Goal: Task Accomplishment & Management: Use online tool/utility

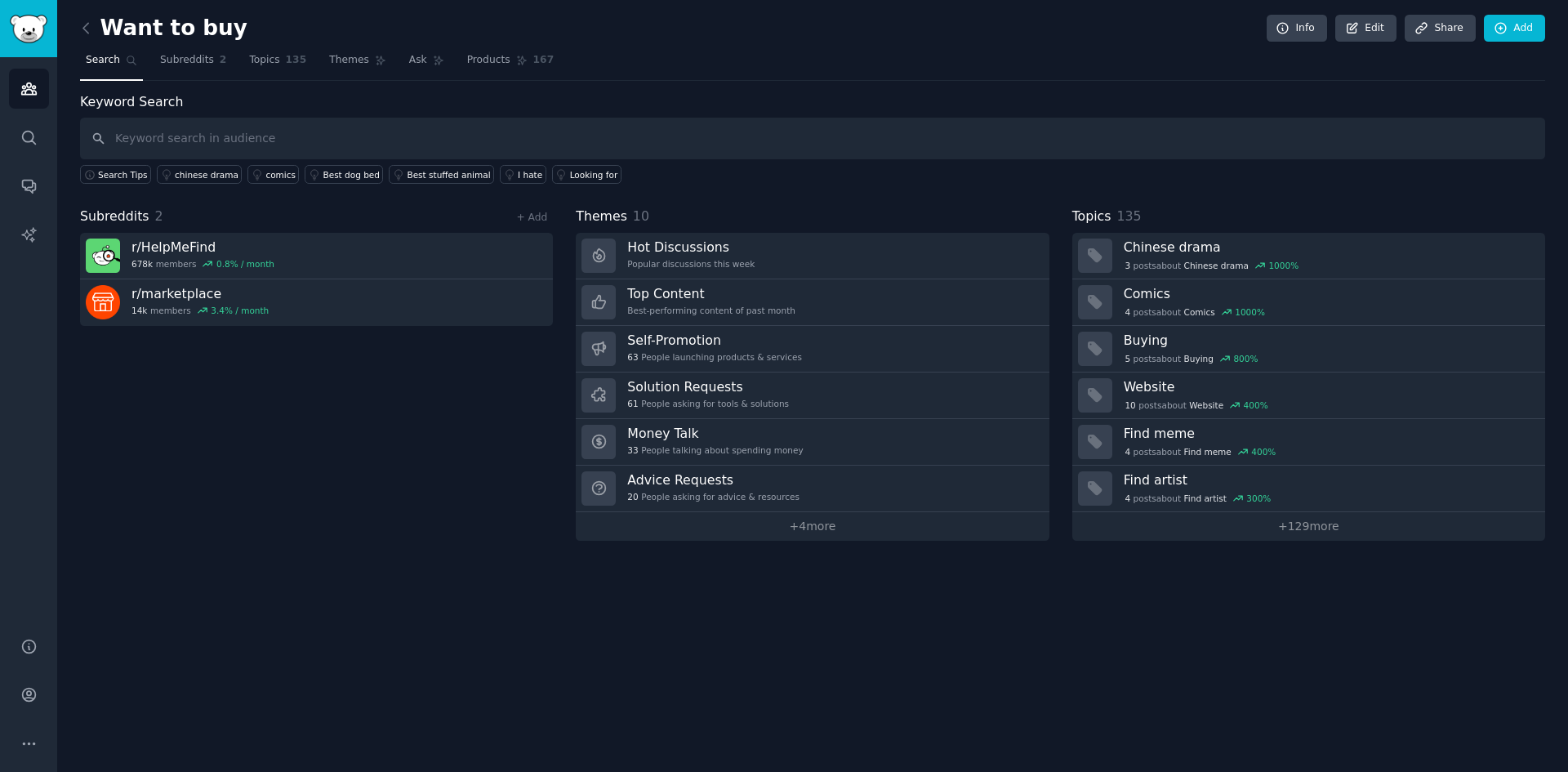
click at [291, 139] on input "text" at bounding box center [813, 138] width 1465 height 42
click at [203, 65] on span "Subreddits" at bounding box center [187, 60] width 54 height 15
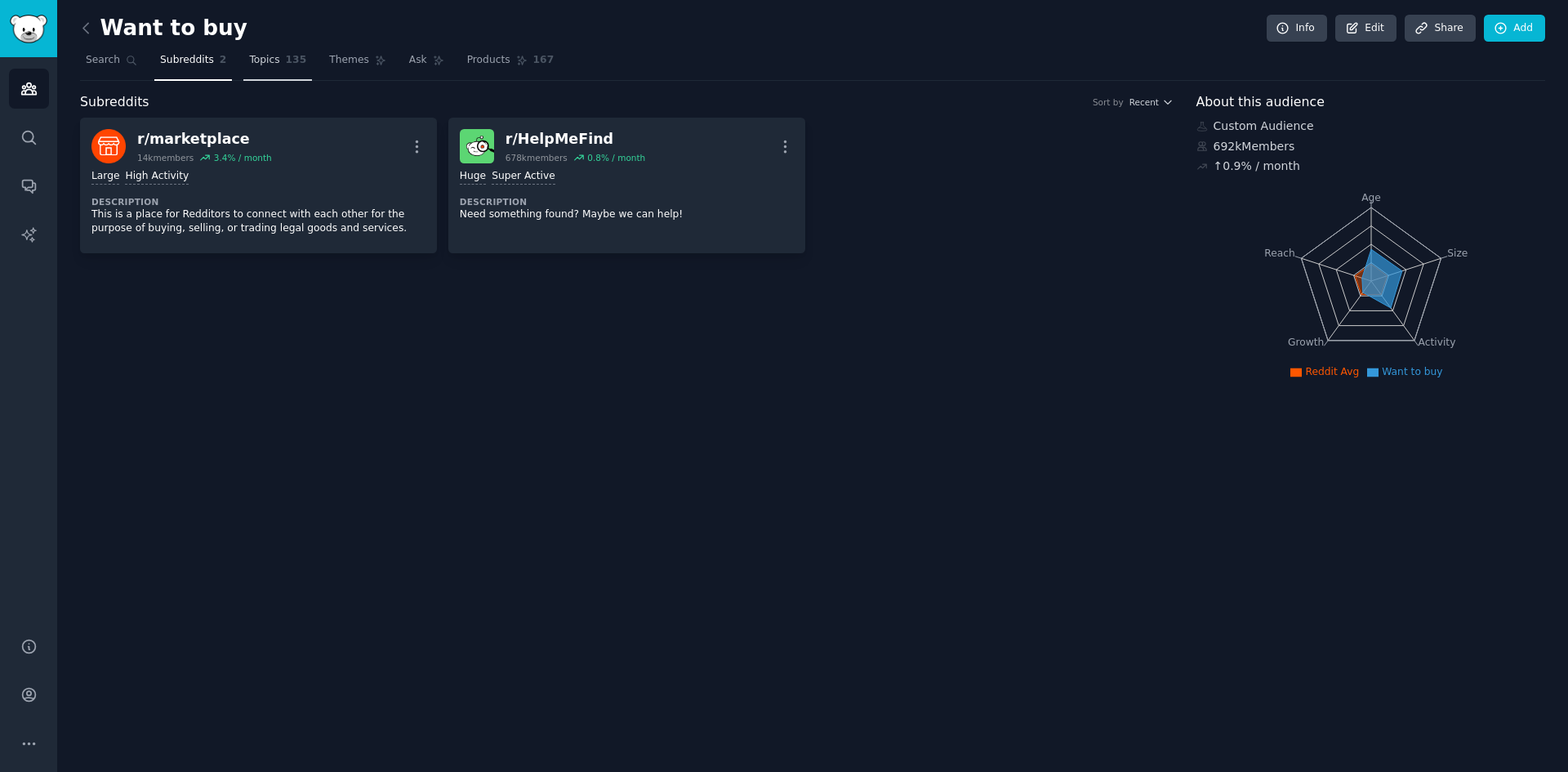
click at [285, 60] on span "135" at bounding box center [296, 60] width 21 height 15
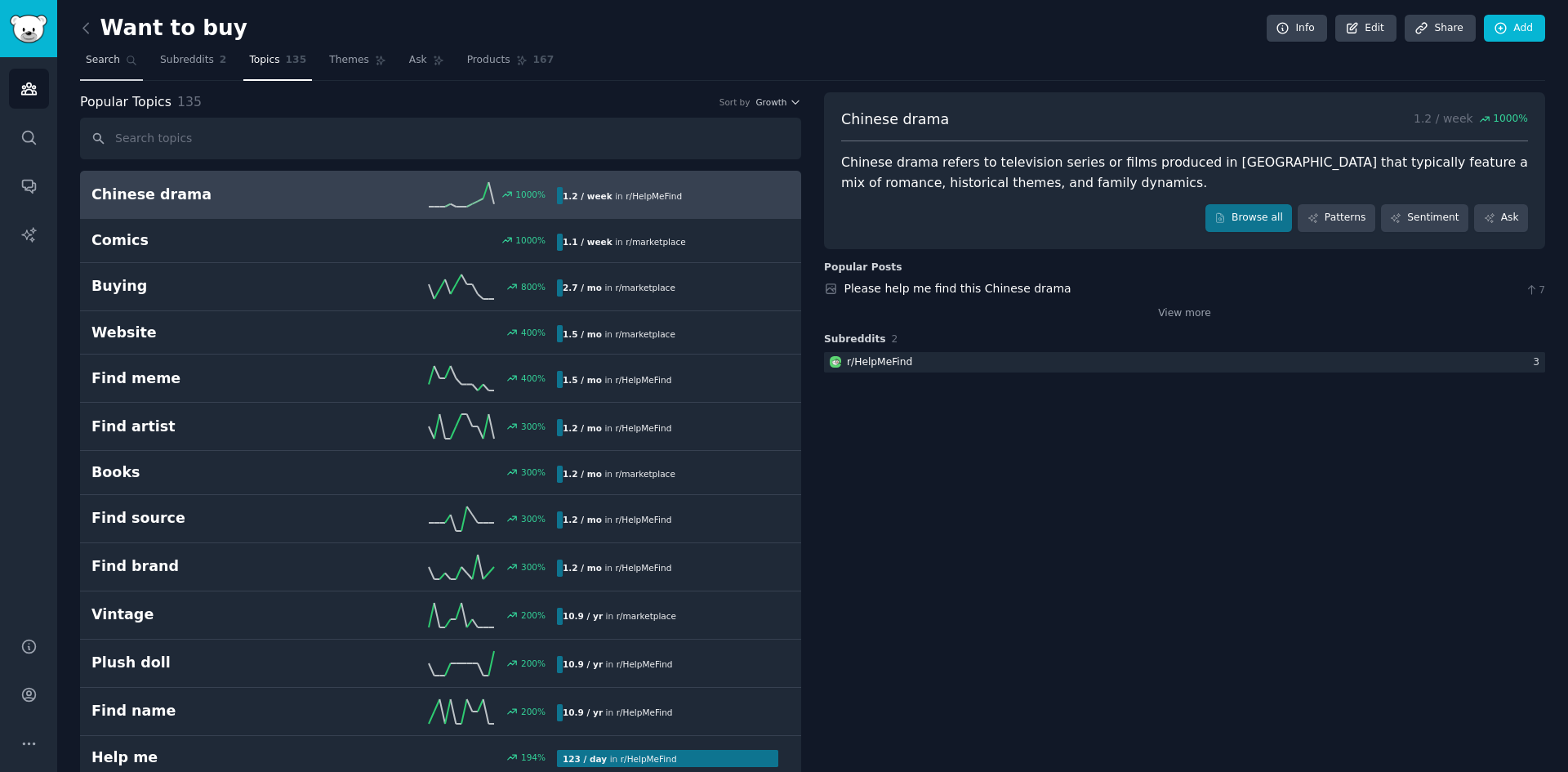
click at [99, 49] on link "Search" at bounding box center [111, 64] width 63 height 33
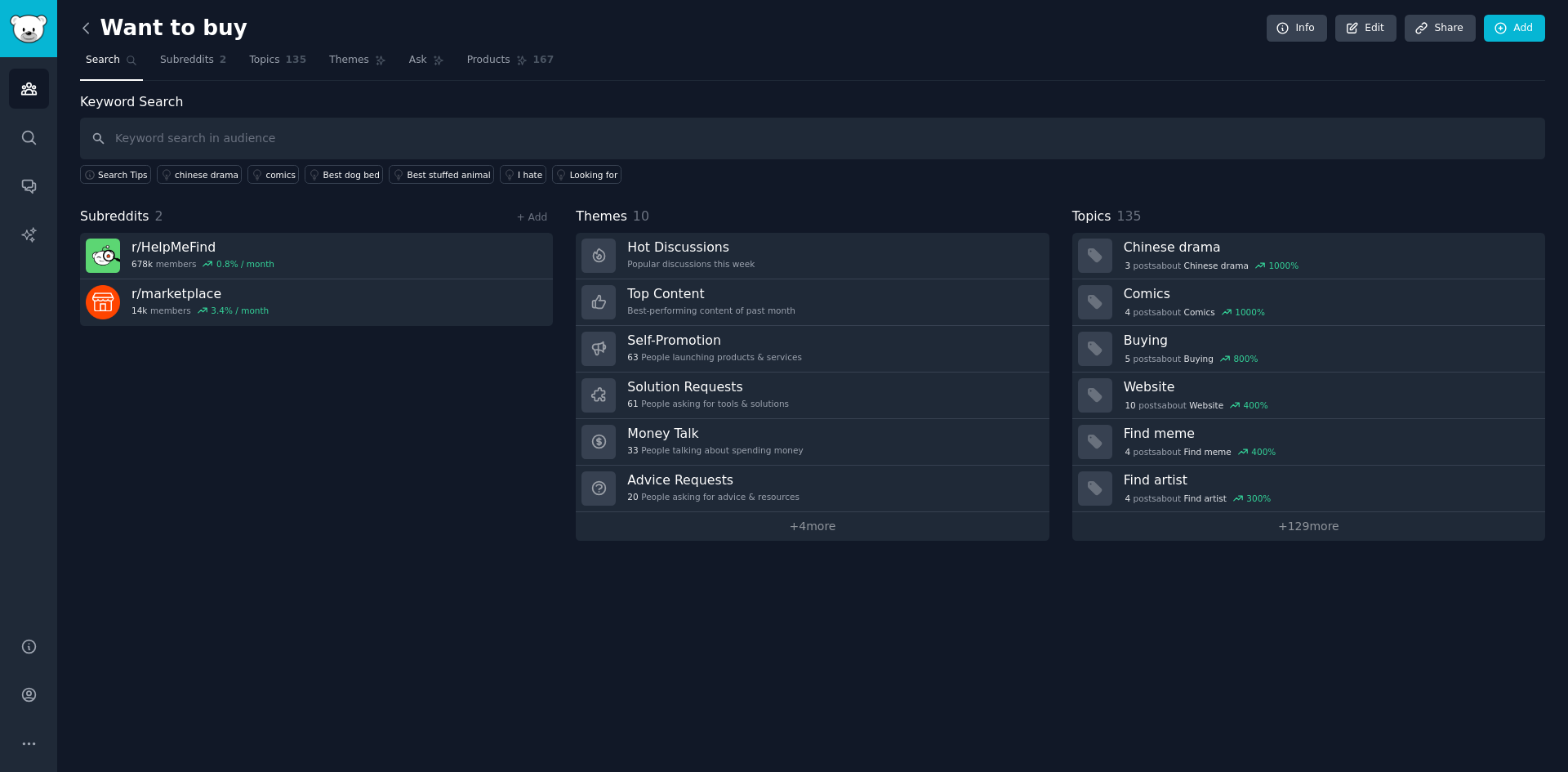
click at [85, 26] on icon at bounding box center [86, 28] width 17 height 17
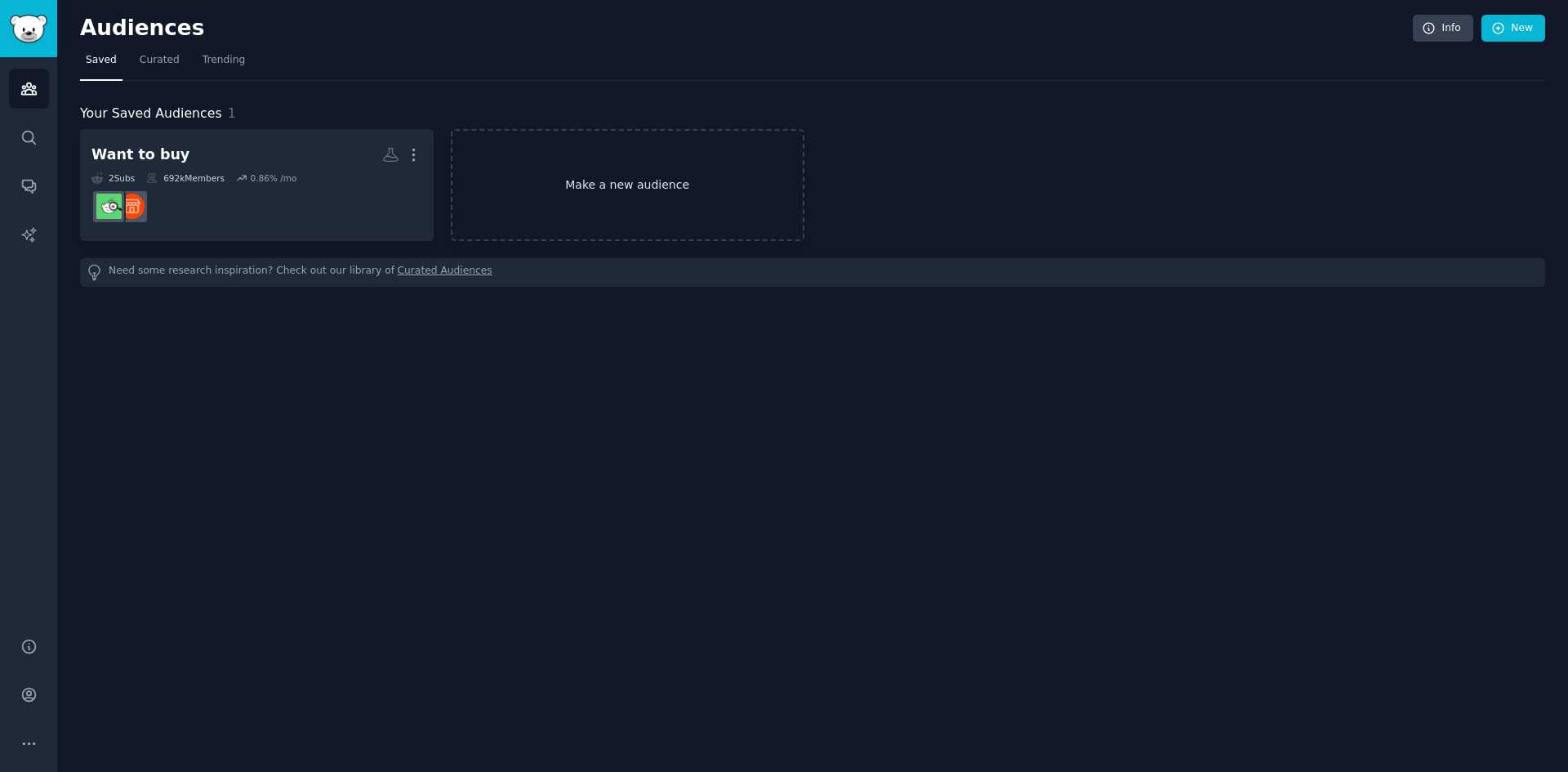
click at [619, 194] on link "Make a new audience" at bounding box center [628, 185] width 353 height 112
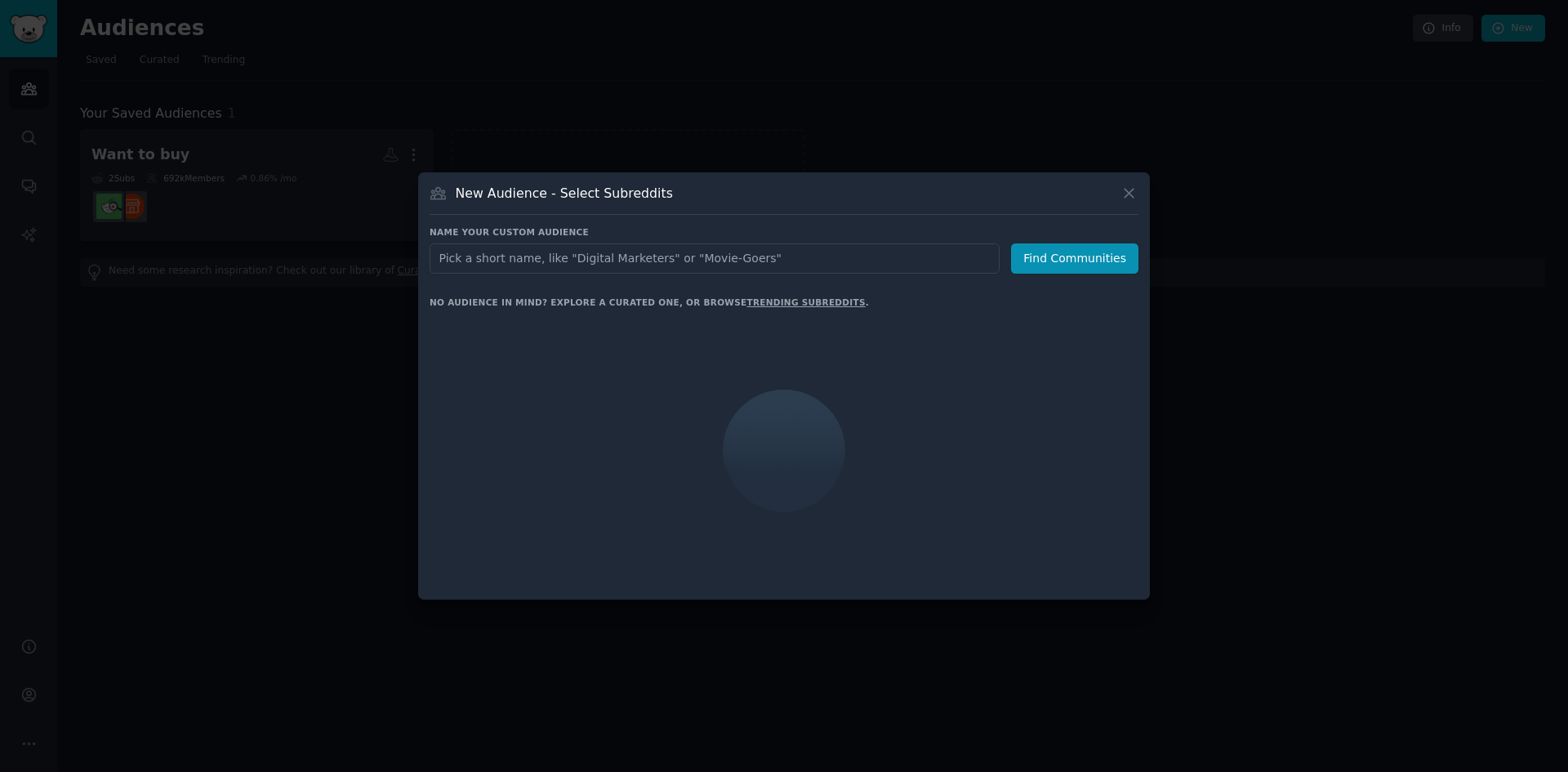
click at [628, 260] on input "text" at bounding box center [714, 259] width 570 height 30
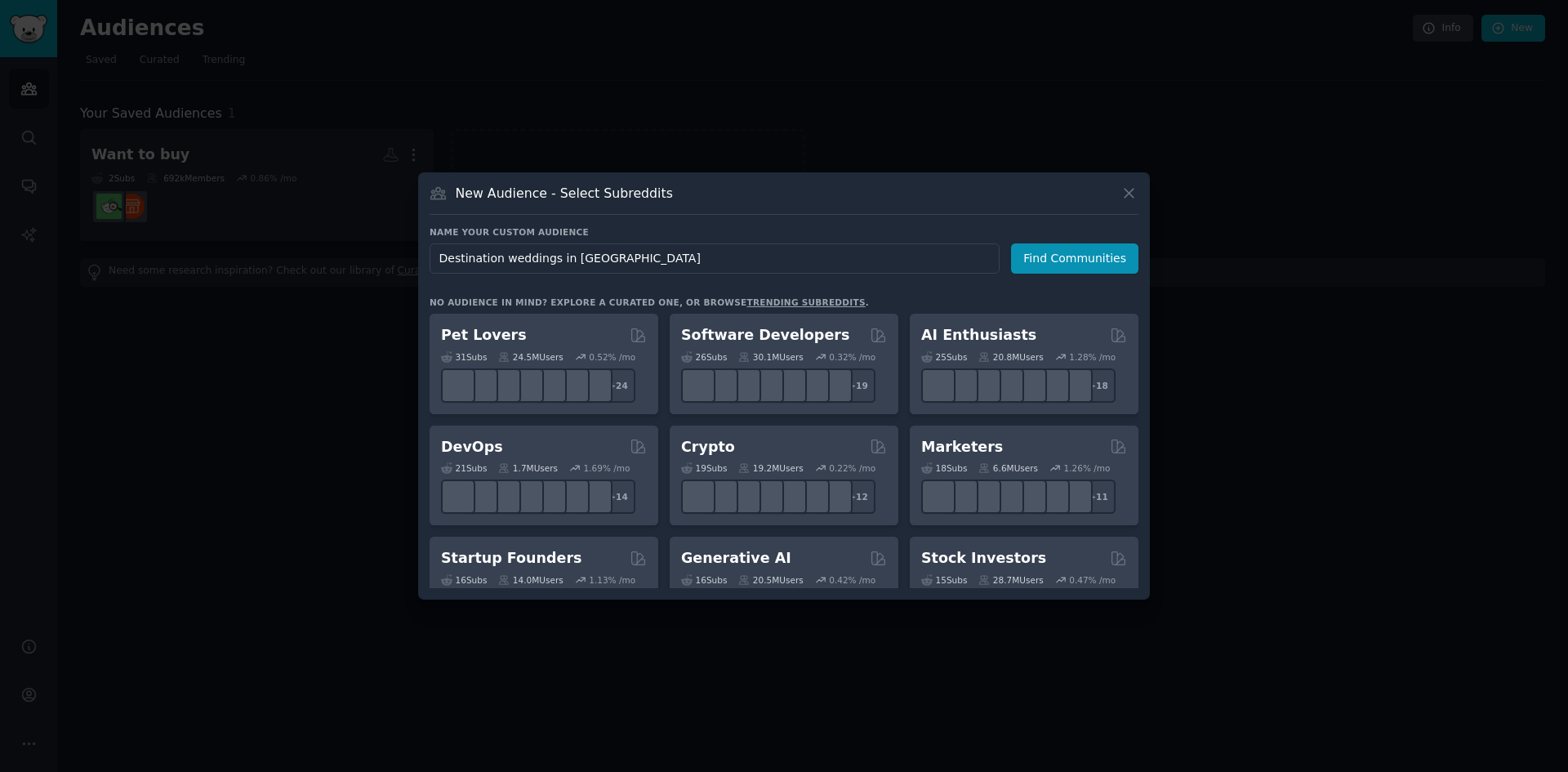
type input "Destination weddings in [GEOGRAPHIC_DATA]"
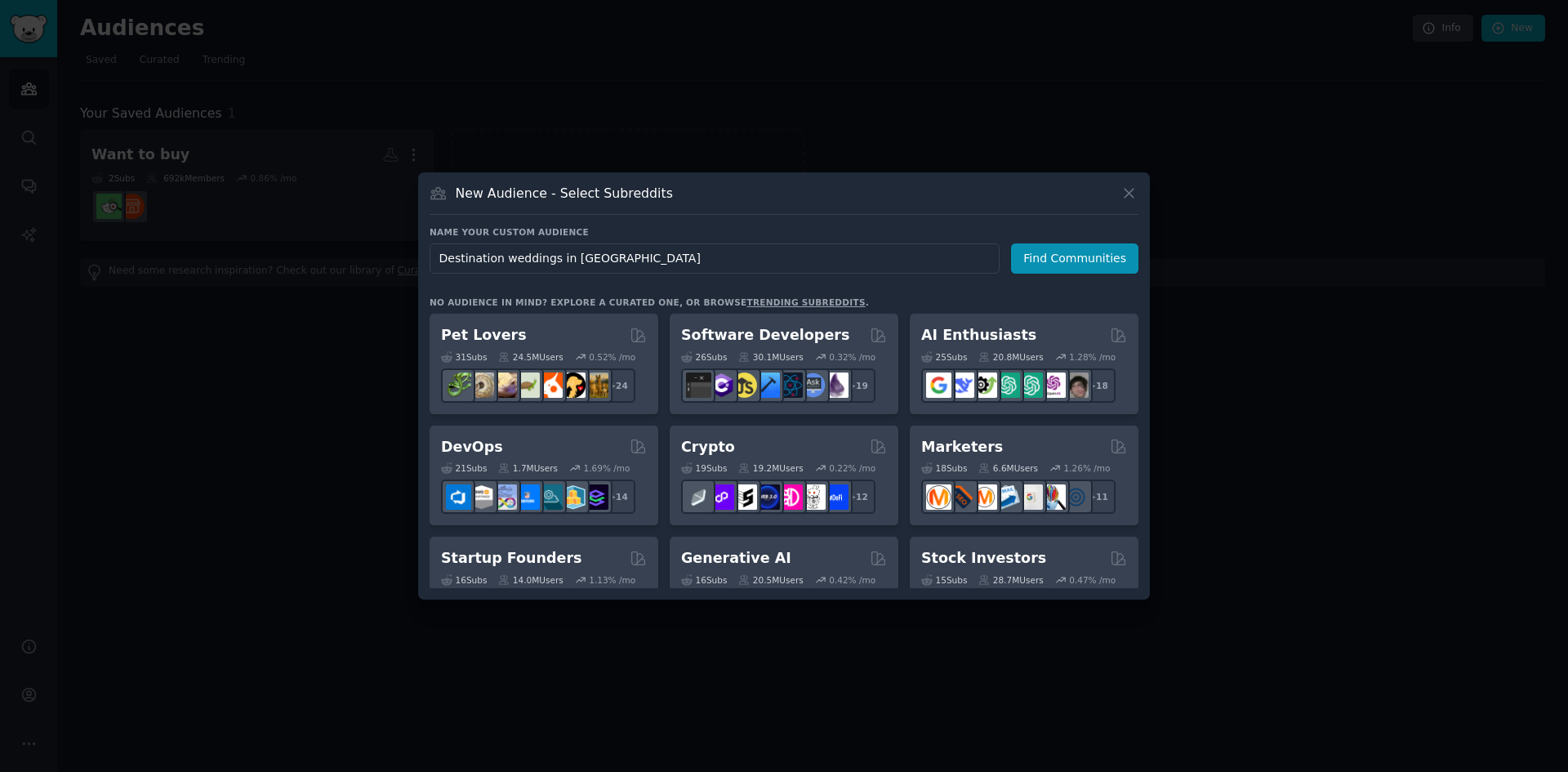
click button "Find Communities" at bounding box center [1075, 259] width 127 height 30
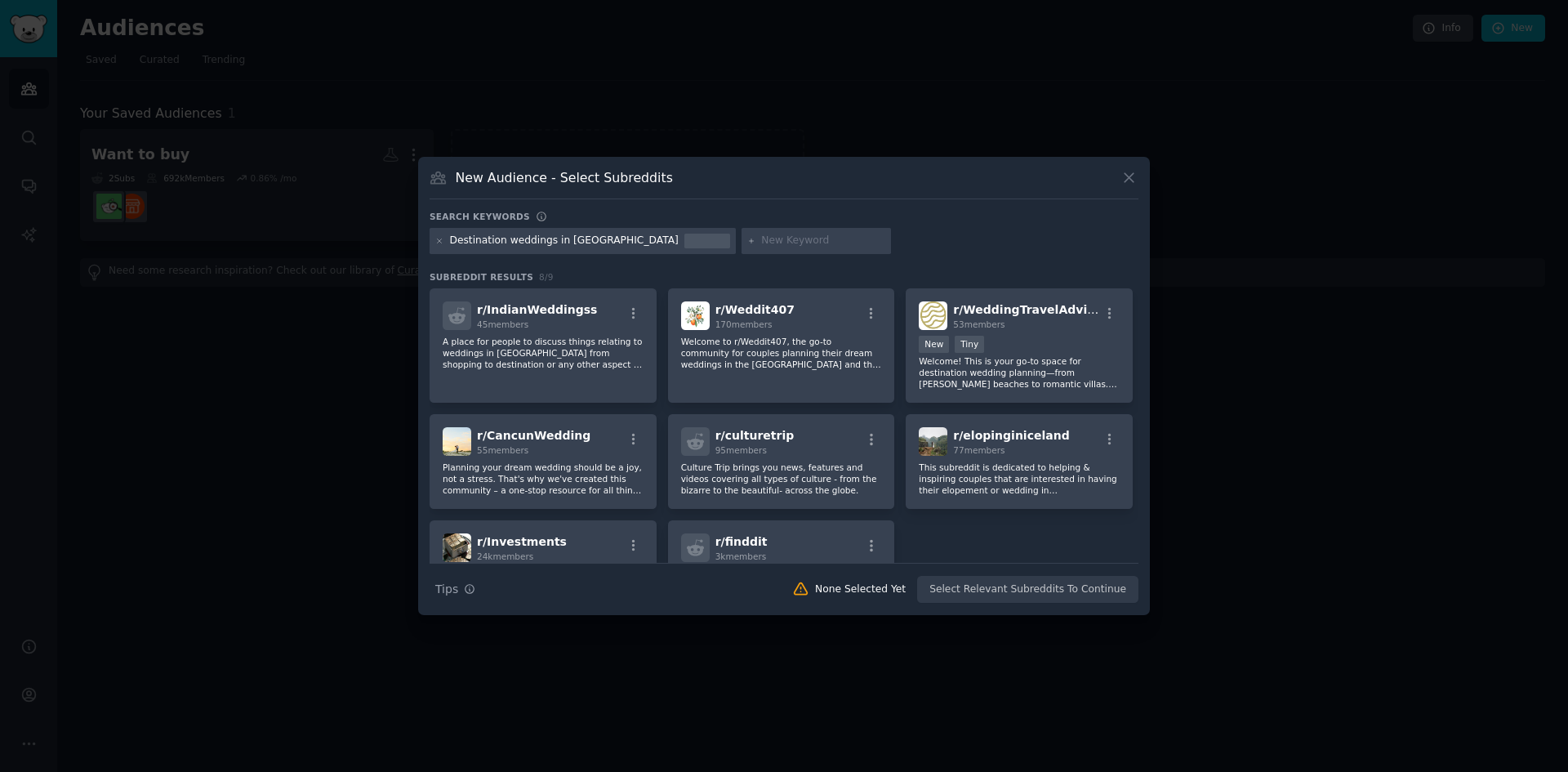
click at [578, 237] on div "Destination weddings in [GEOGRAPHIC_DATA]" at bounding box center [564, 241] width 229 height 15
drag, startPoint x: 582, startPoint y: 240, endPoint x: 548, endPoint y: 240, distance: 34.0
click at [548, 240] on div "Destination weddings in [GEOGRAPHIC_DATA]" at bounding box center [564, 241] width 229 height 15
click at [434, 239] on div "Destination weddings in [GEOGRAPHIC_DATA]" at bounding box center [583, 240] width 306 height 26
click at [437, 244] on icon at bounding box center [440, 241] width 9 height 9
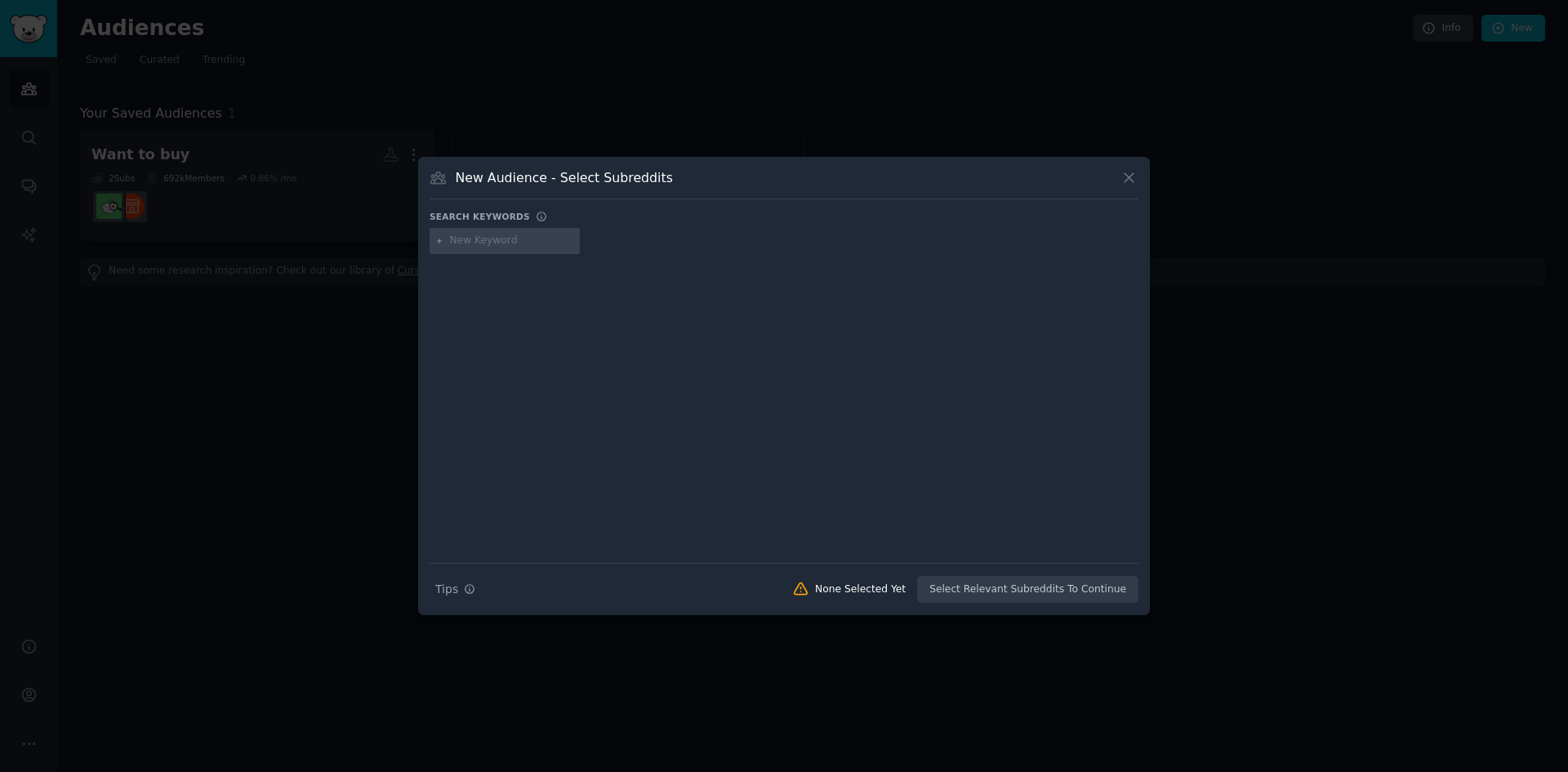
click at [482, 244] on input "text" at bounding box center [512, 241] width 124 height 15
type input "DestinationWeddings"
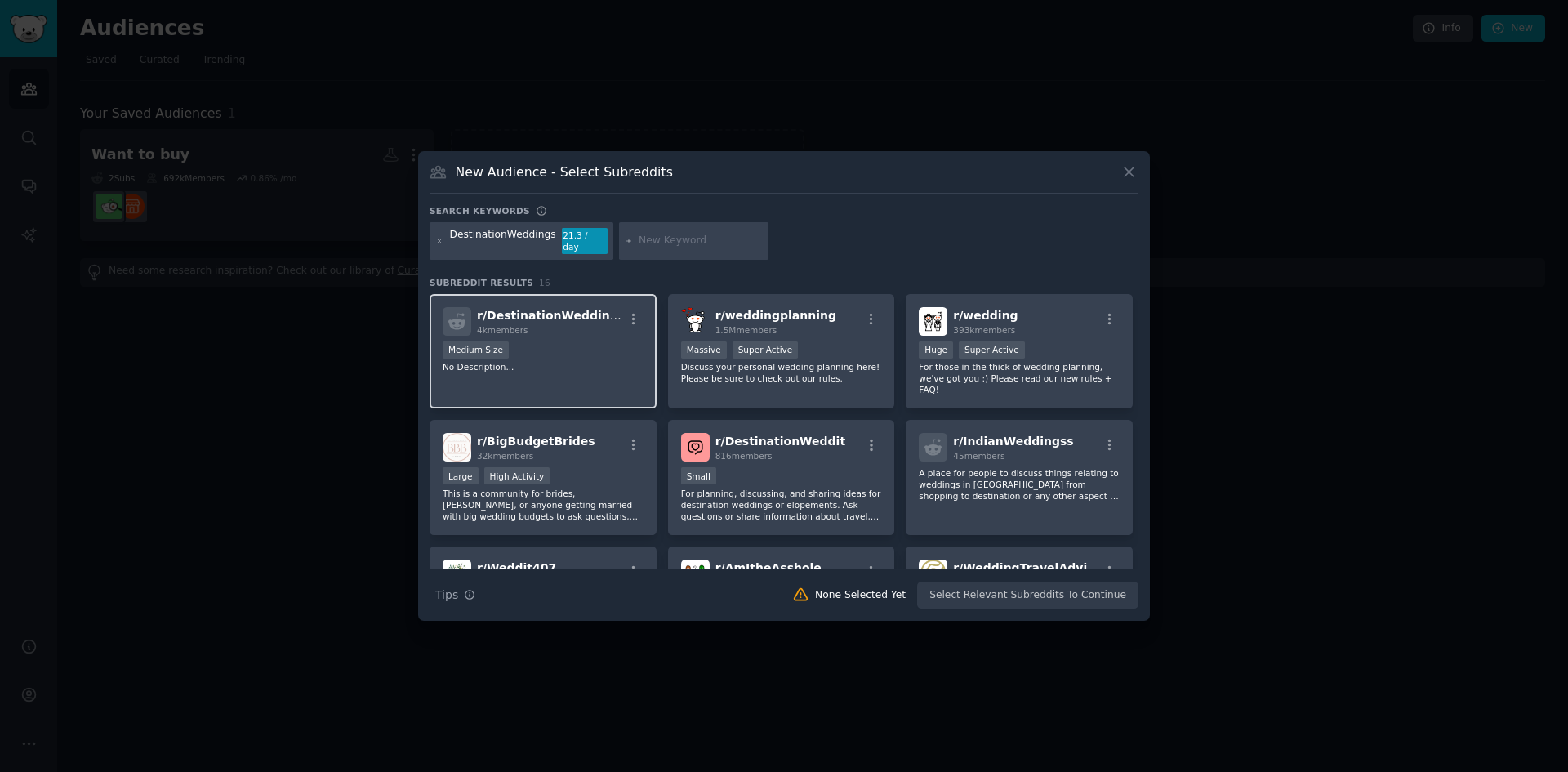
click at [590, 337] on div "r/ DestinationWeddings 4k members Medium Size No Description..." at bounding box center [542, 352] width 227 height 116
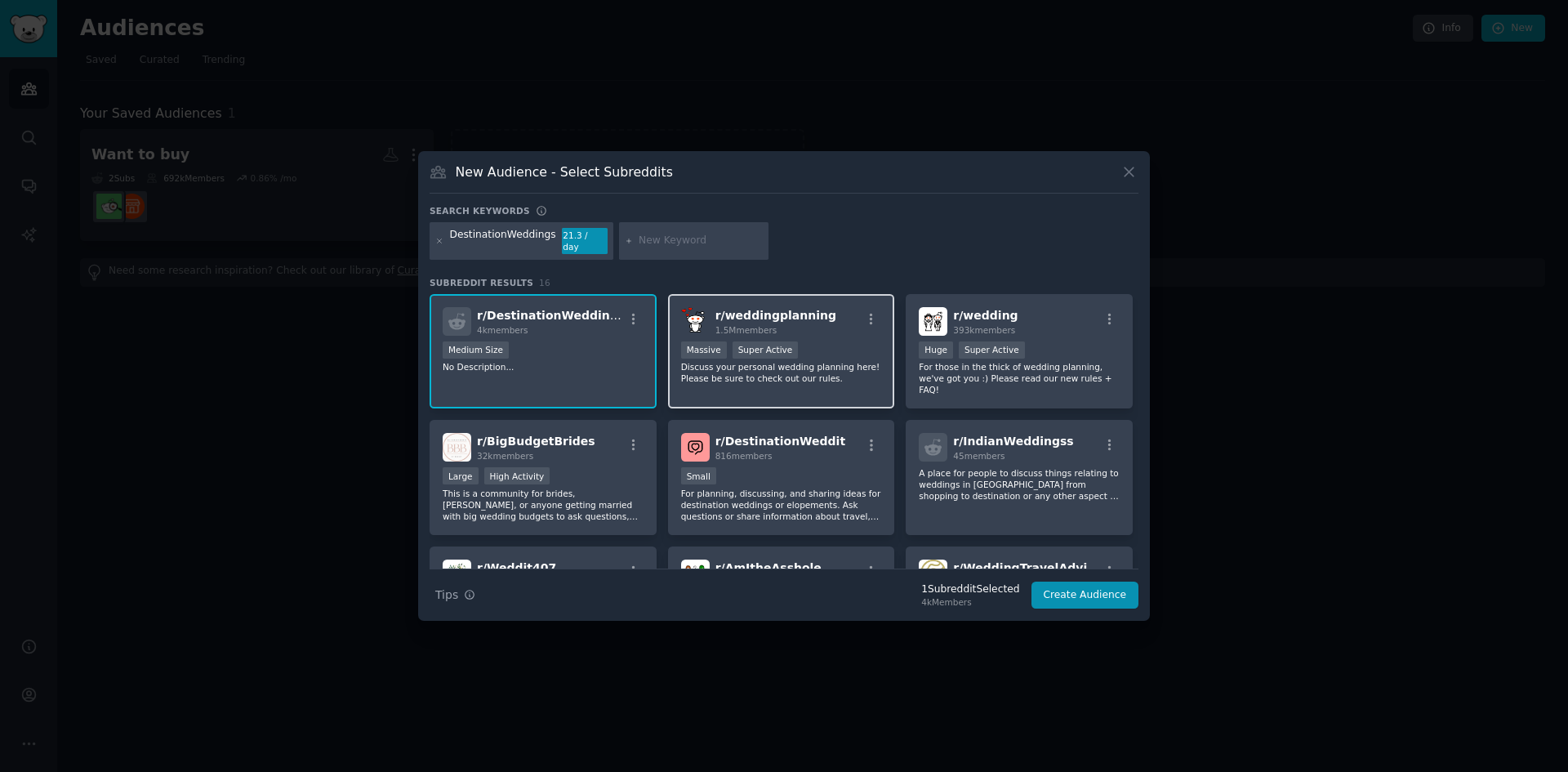
click at [838, 361] on p "Discuss your personal wedding planning here! Please be sure to check out our ru…" at bounding box center [782, 372] width 201 height 23
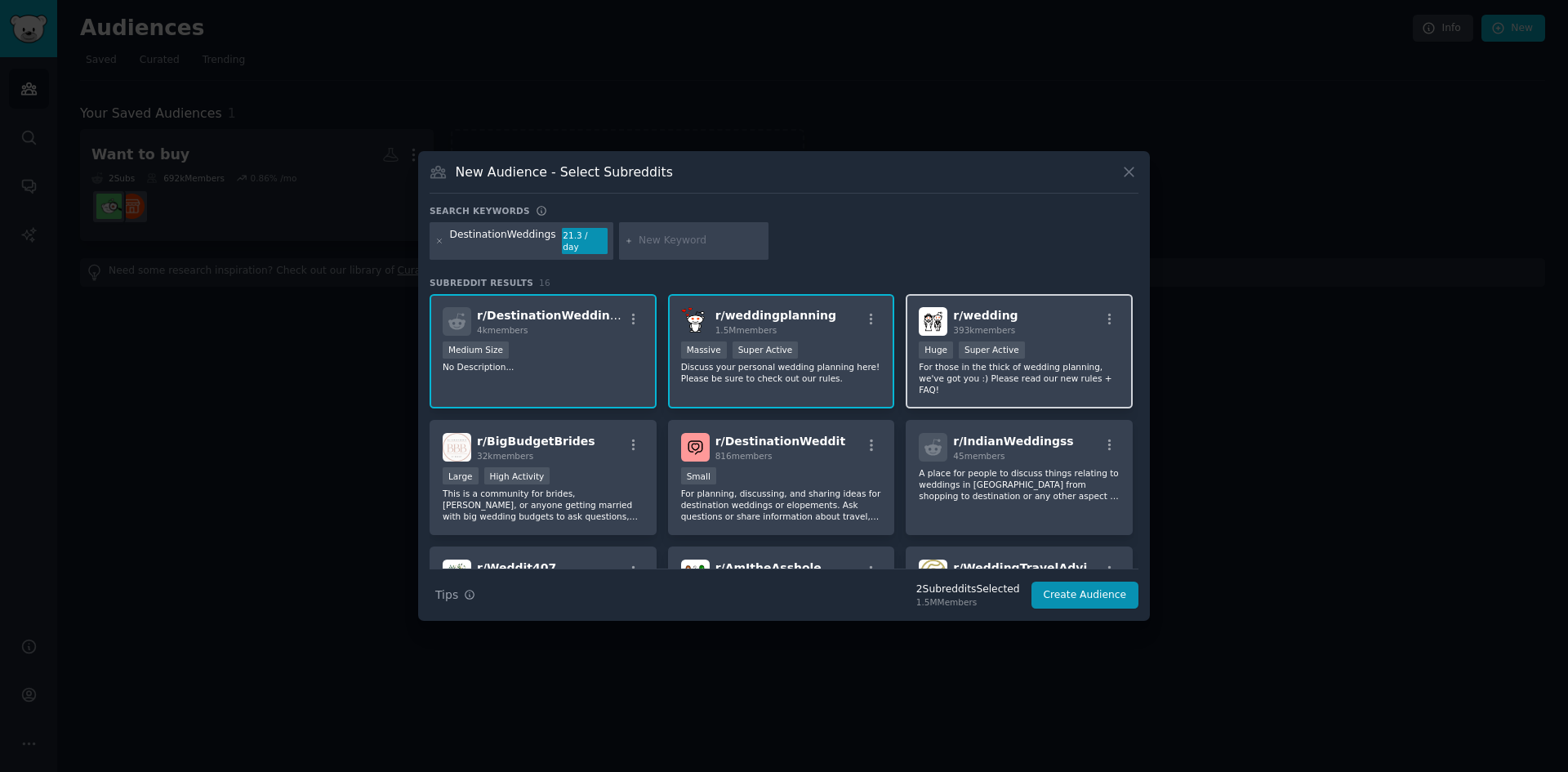
click at [1050, 373] on p "For those in the thick of wedding planning, we've got you :) Please read our ne…" at bounding box center [1020, 378] width 201 height 34
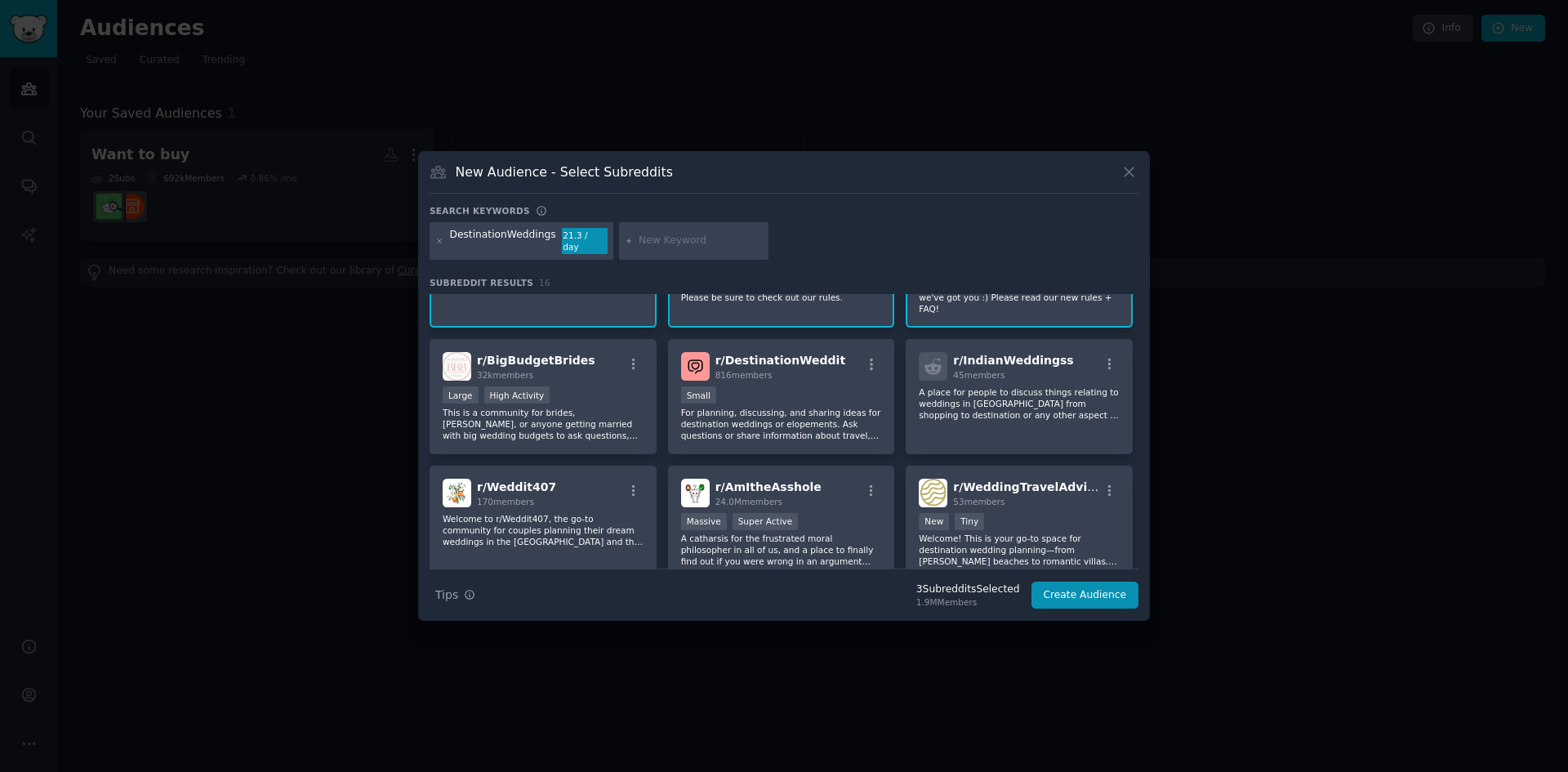
scroll to position [82, 0]
click at [572, 406] on p "This is a community for brides, [PERSON_NAME], or anyone getting married with b…" at bounding box center [543, 423] width 201 height 34
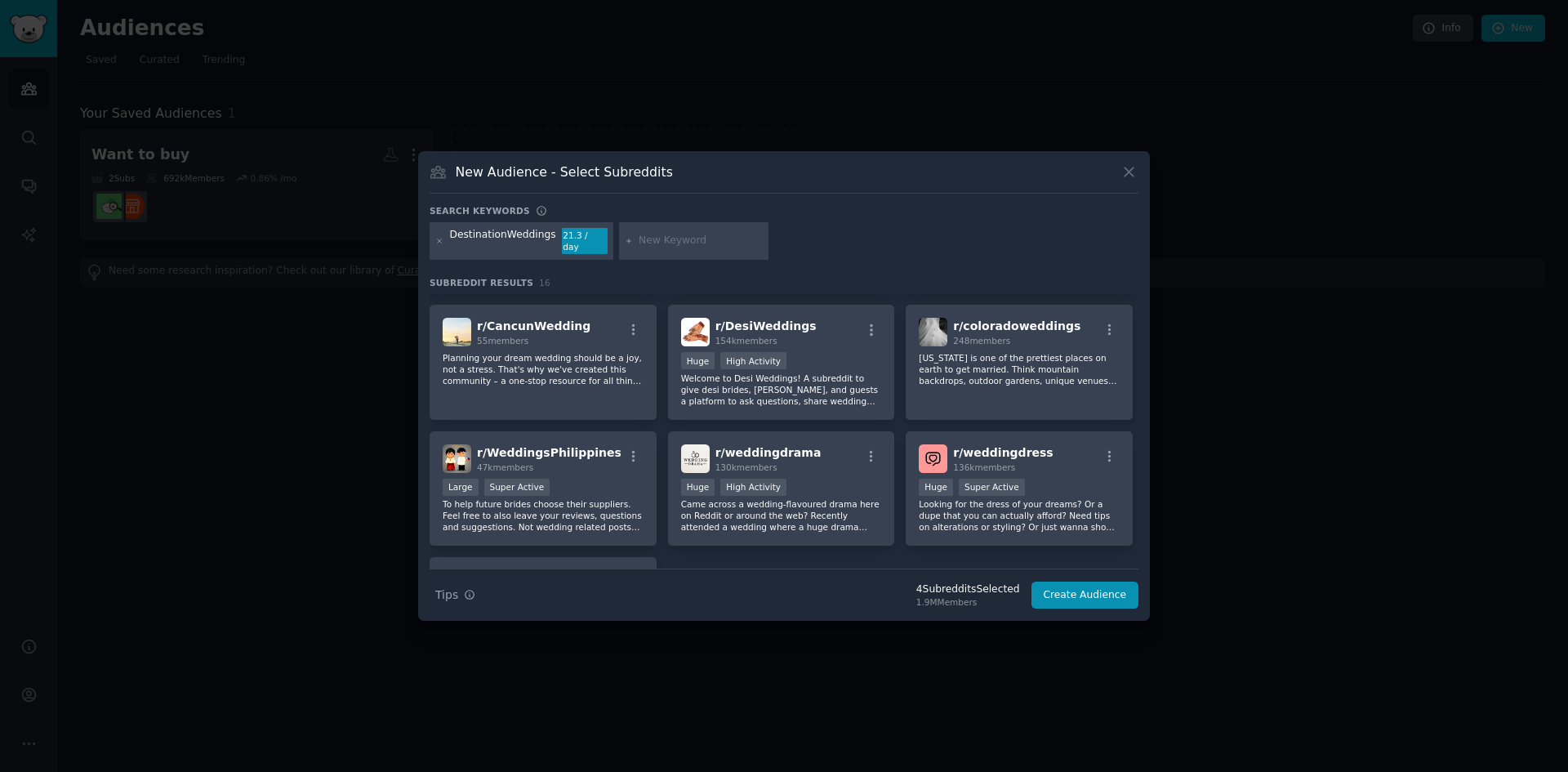
scroll to position [409, 0]
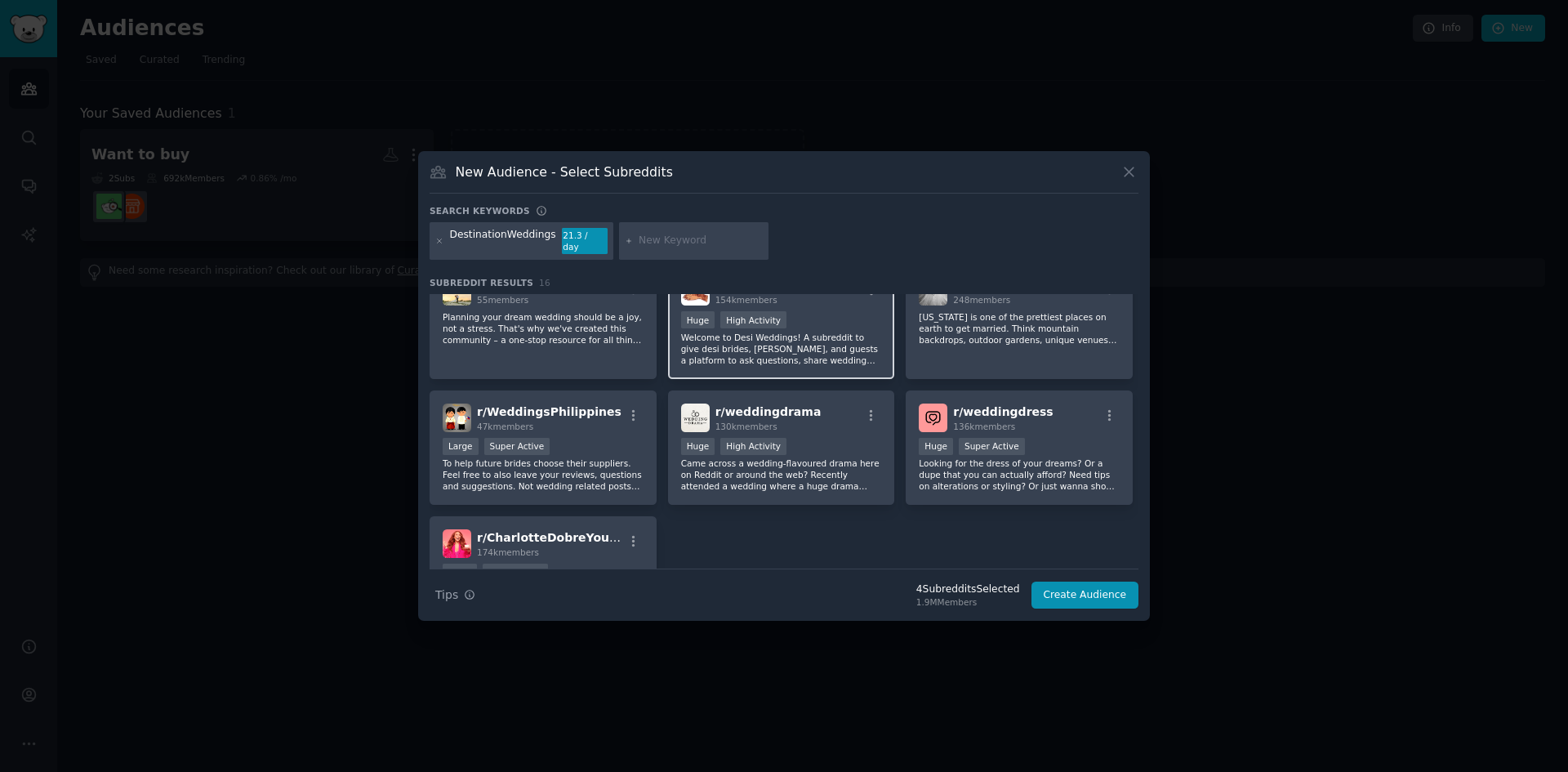
click at [807, 332] on p "Welcome to Desi Weddings! A subreddit to give desi brides, [PERSON_NAME], and g…" at bounding box center [782, 348] width 201 height 34
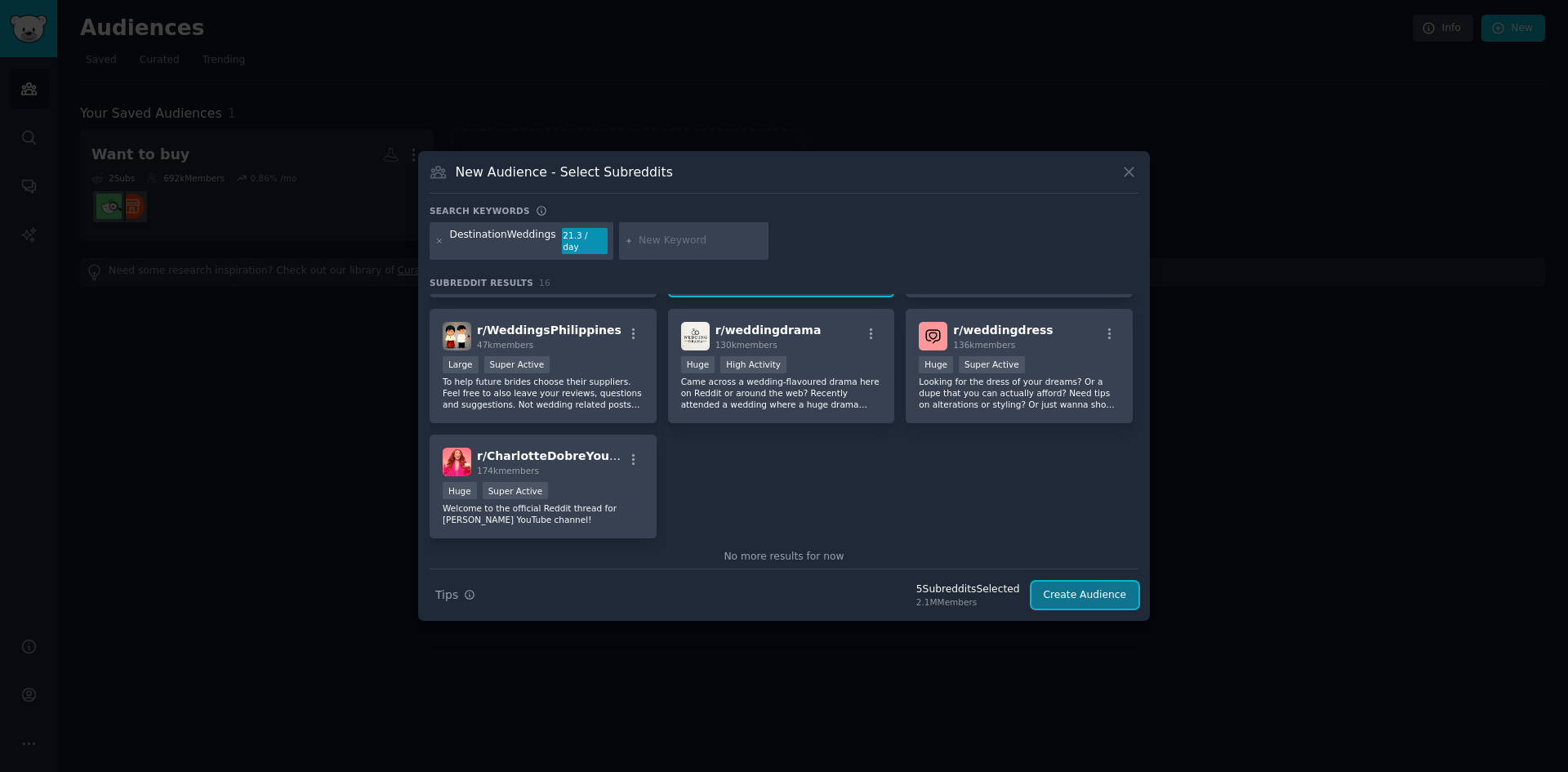
click at [1063, 584] on button "Create Audience" at bounding box center [1085, 595] width 108 height 28
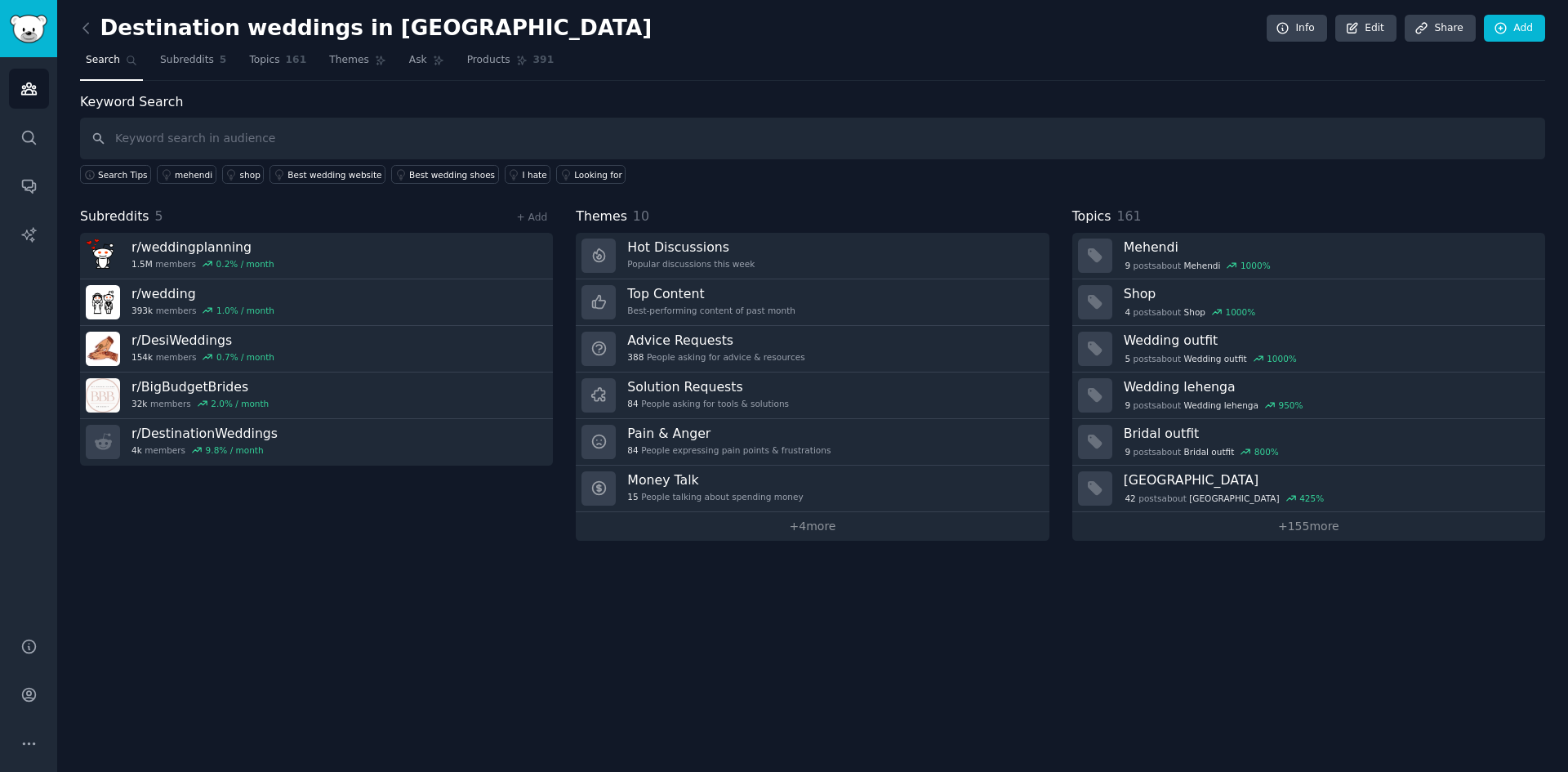
click at [414, 143] on input "text" at bounding box center [813, 138] width 1465 height 42
type input "Destination weddings in [GEOGRAPHIC_DATA]"
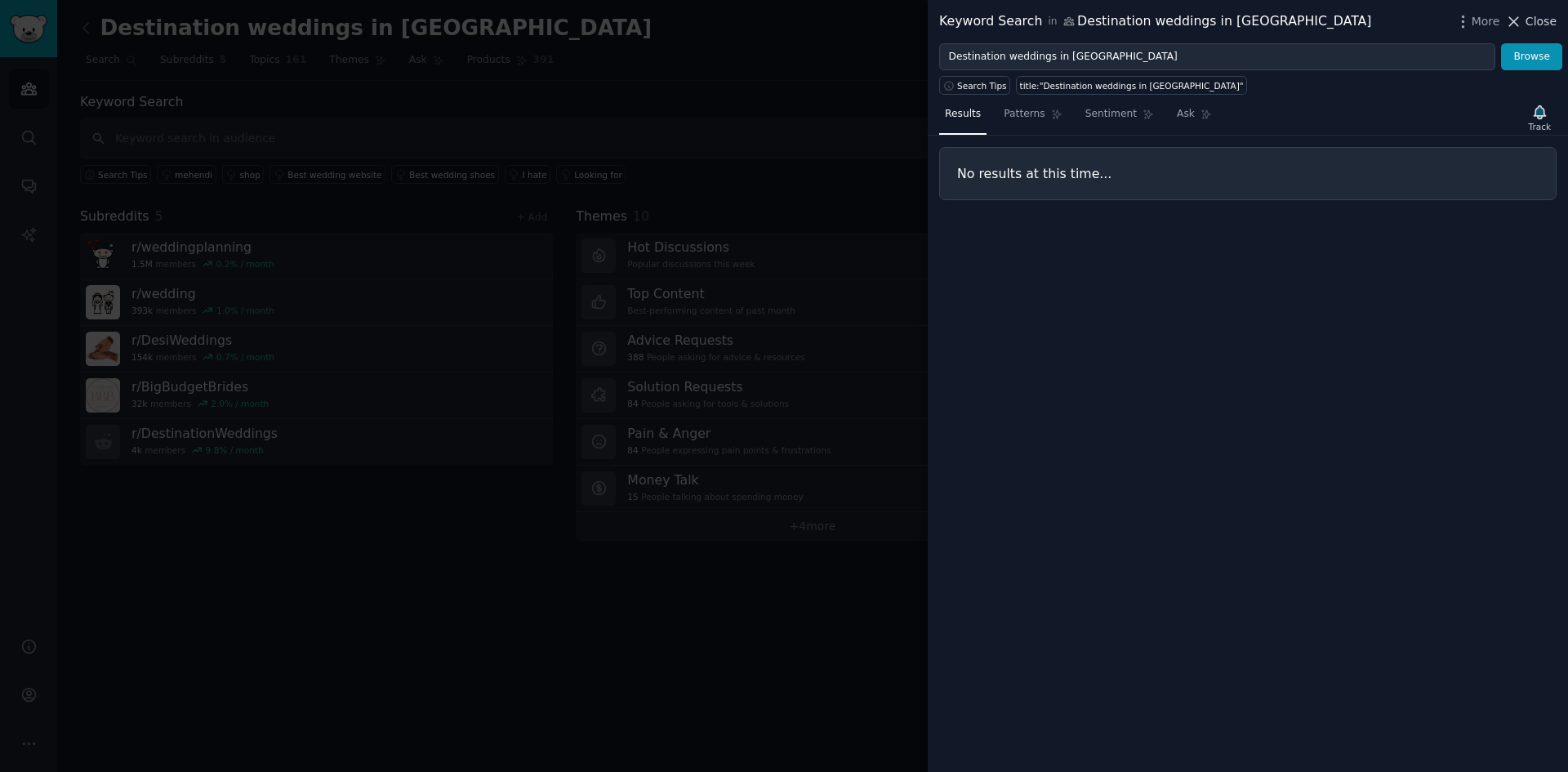
click at [1519, 20] on icon at bounding box center [1514, 21] width 9 height 9
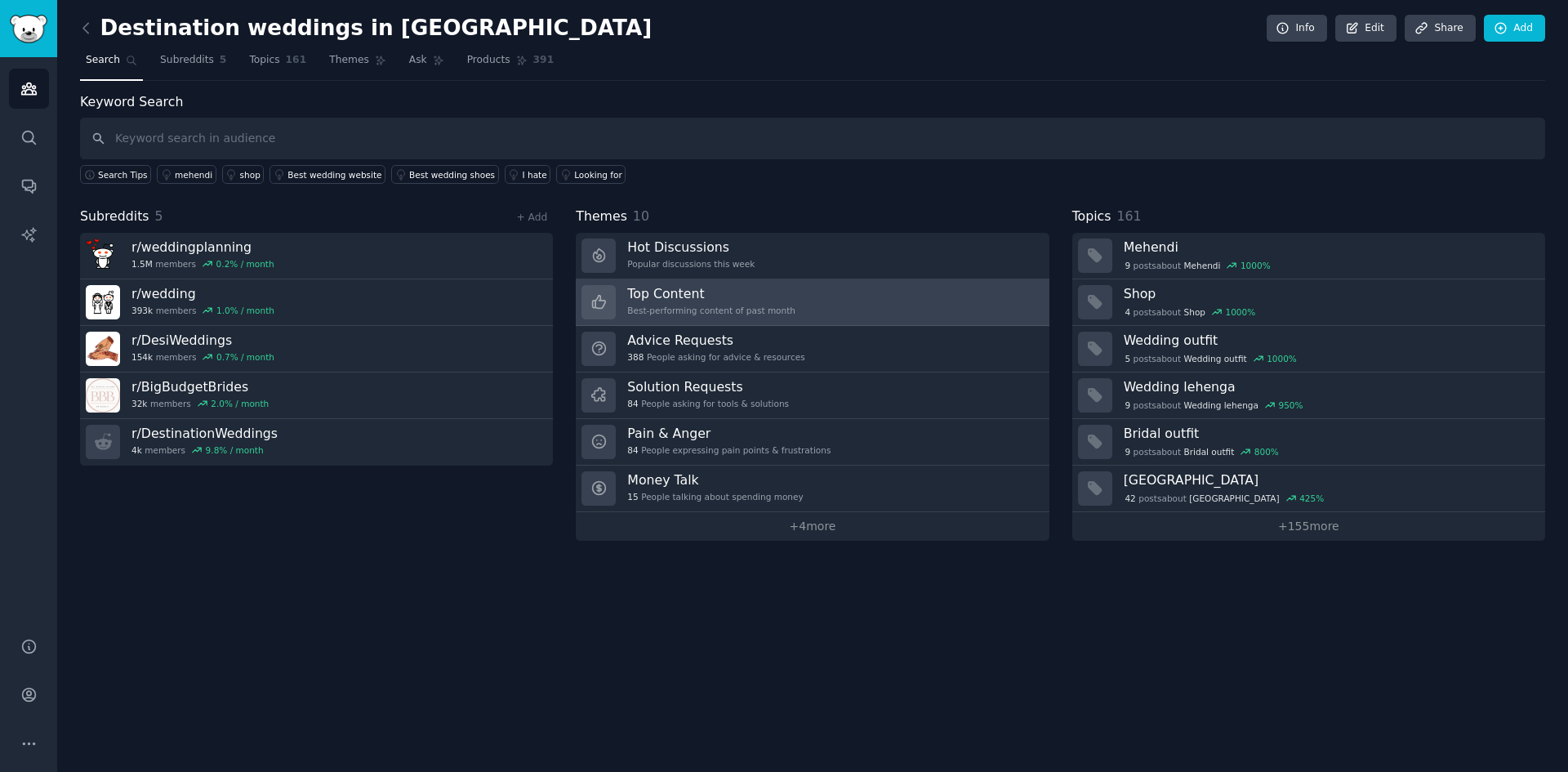
click at [793, 299] on link "Top Content Best-performing content of past month" at bounding box center [812, 303] width 473 height 47
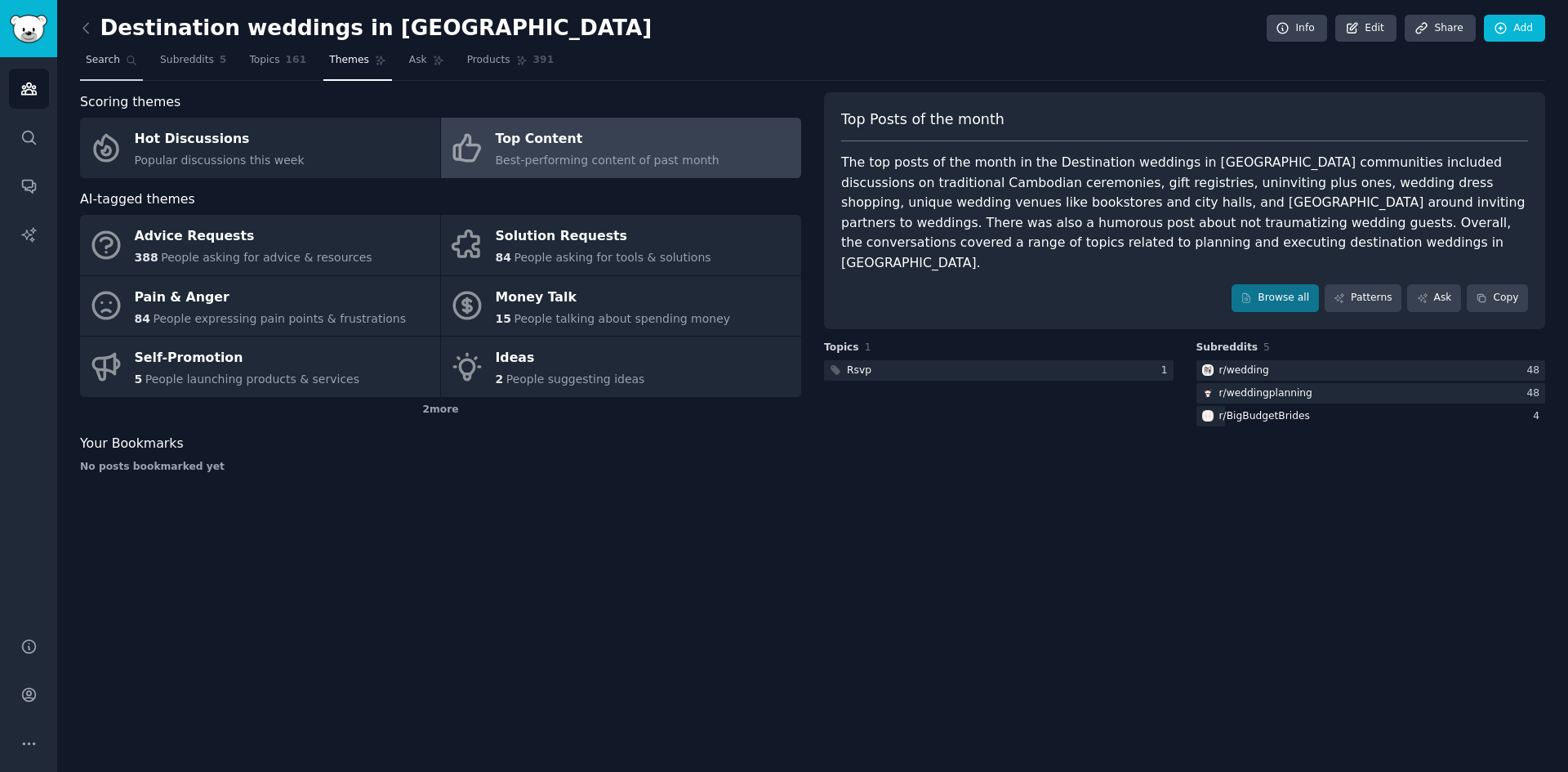
click at [110, 56] on span "Search" at bounding box center [102, 60] width 34 height 15
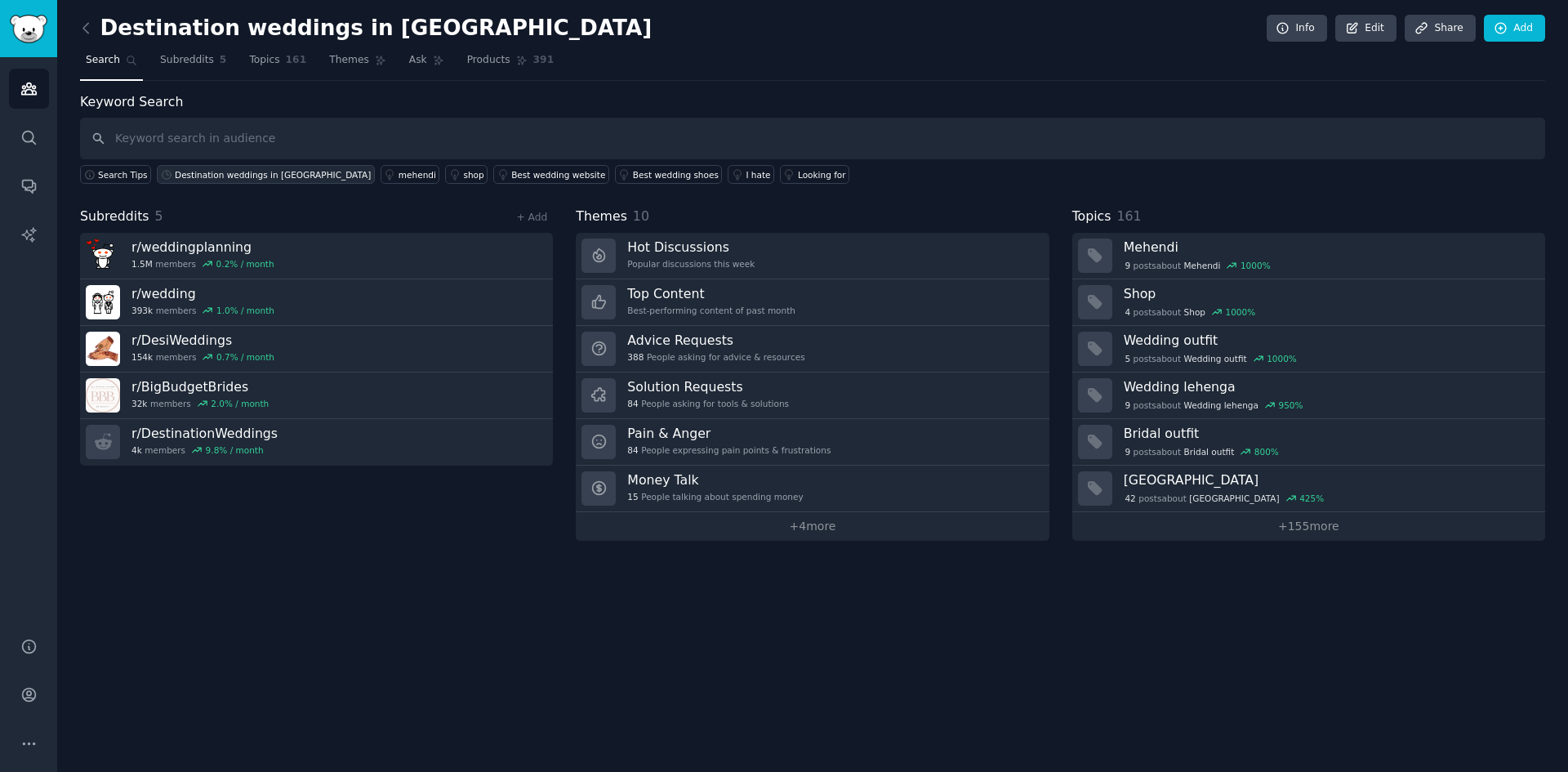
click at [162, 171] on icon at bounding box center [166, 174] width 9 height 9
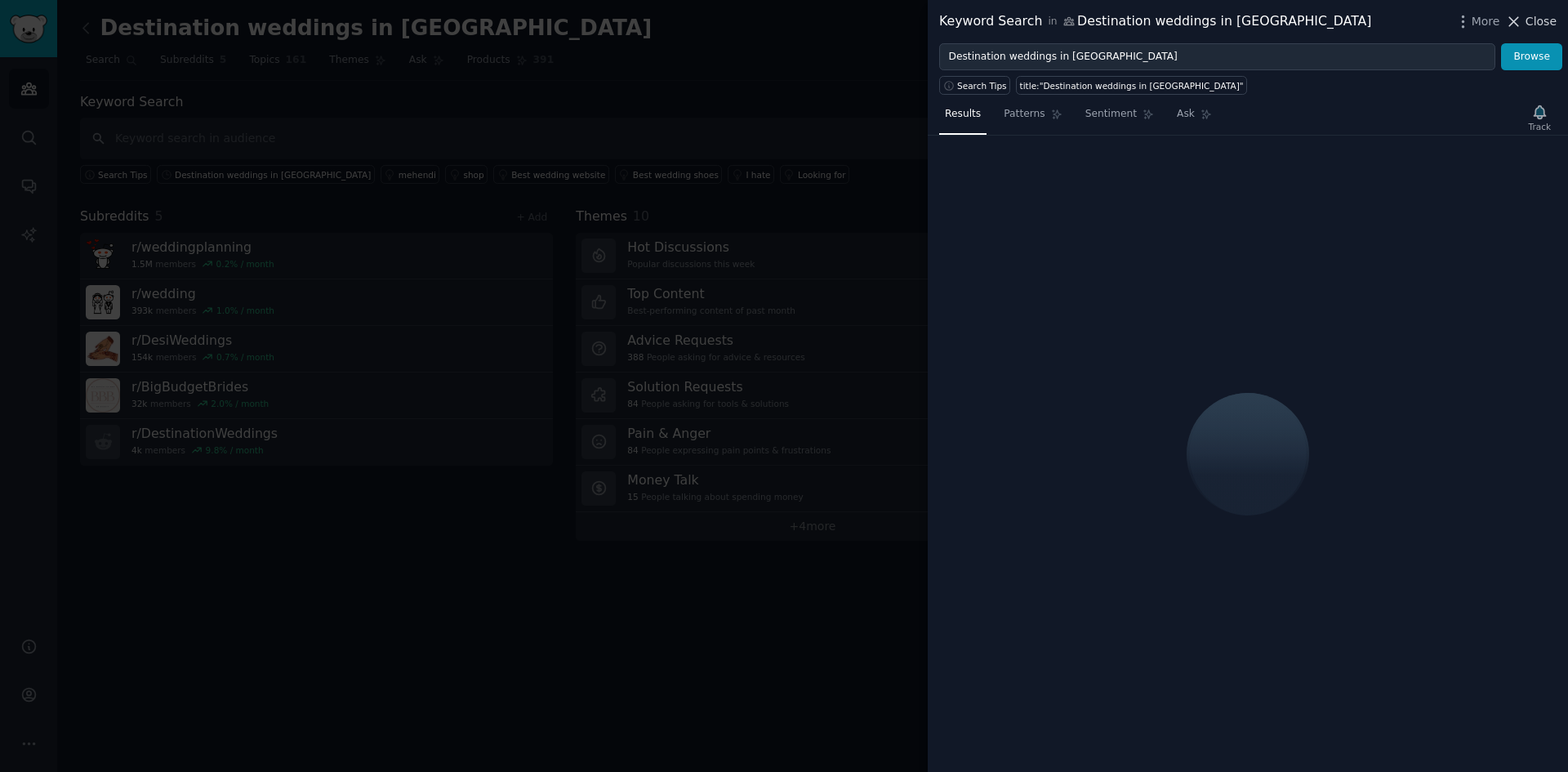
click at [1540, 20] on span "Close" at bounding box center [1540, 22] width 31 height 17
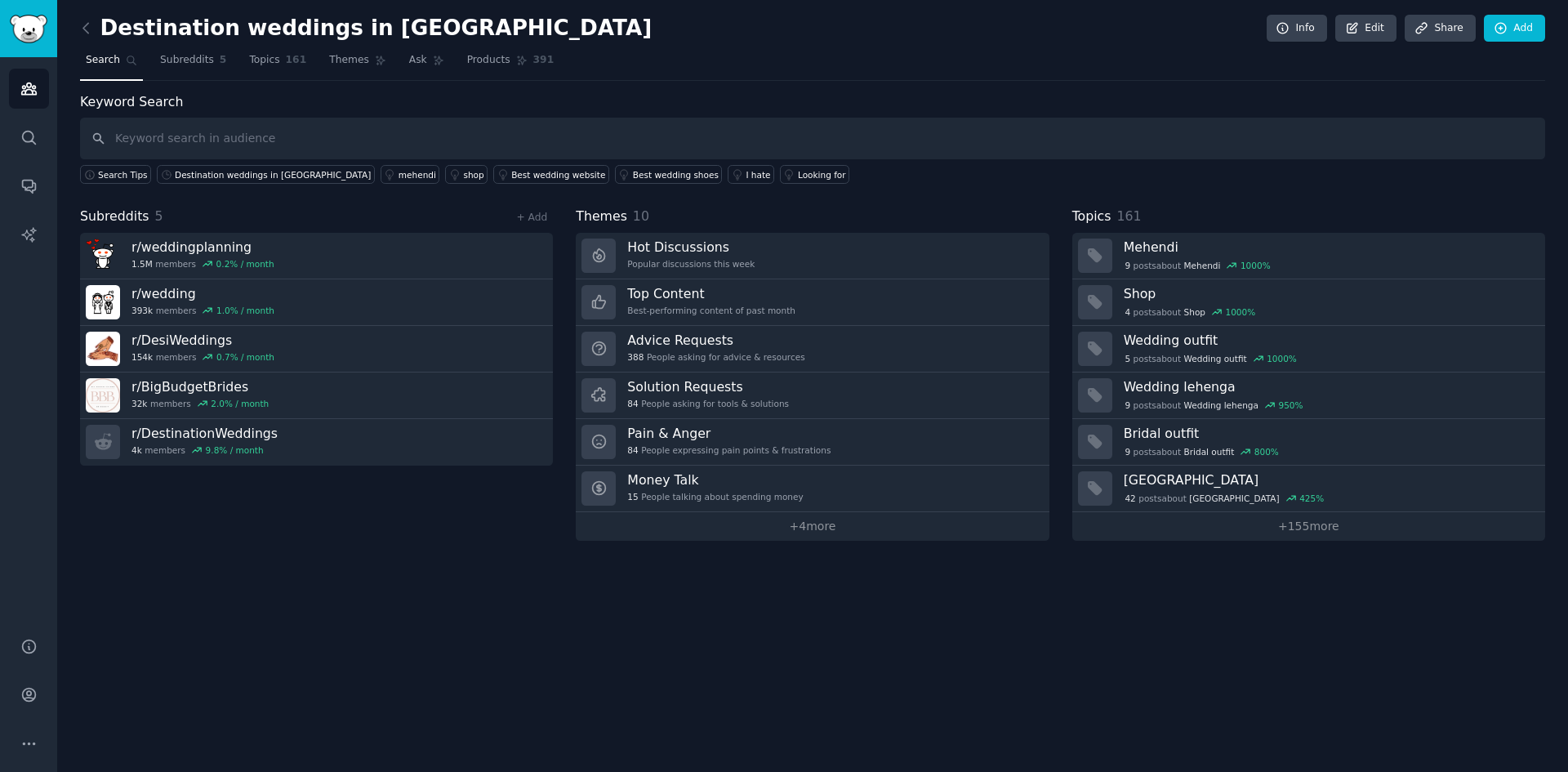
click at [260, 59] on span "Topics" at bounding box center [265, 60] width 30 height 15
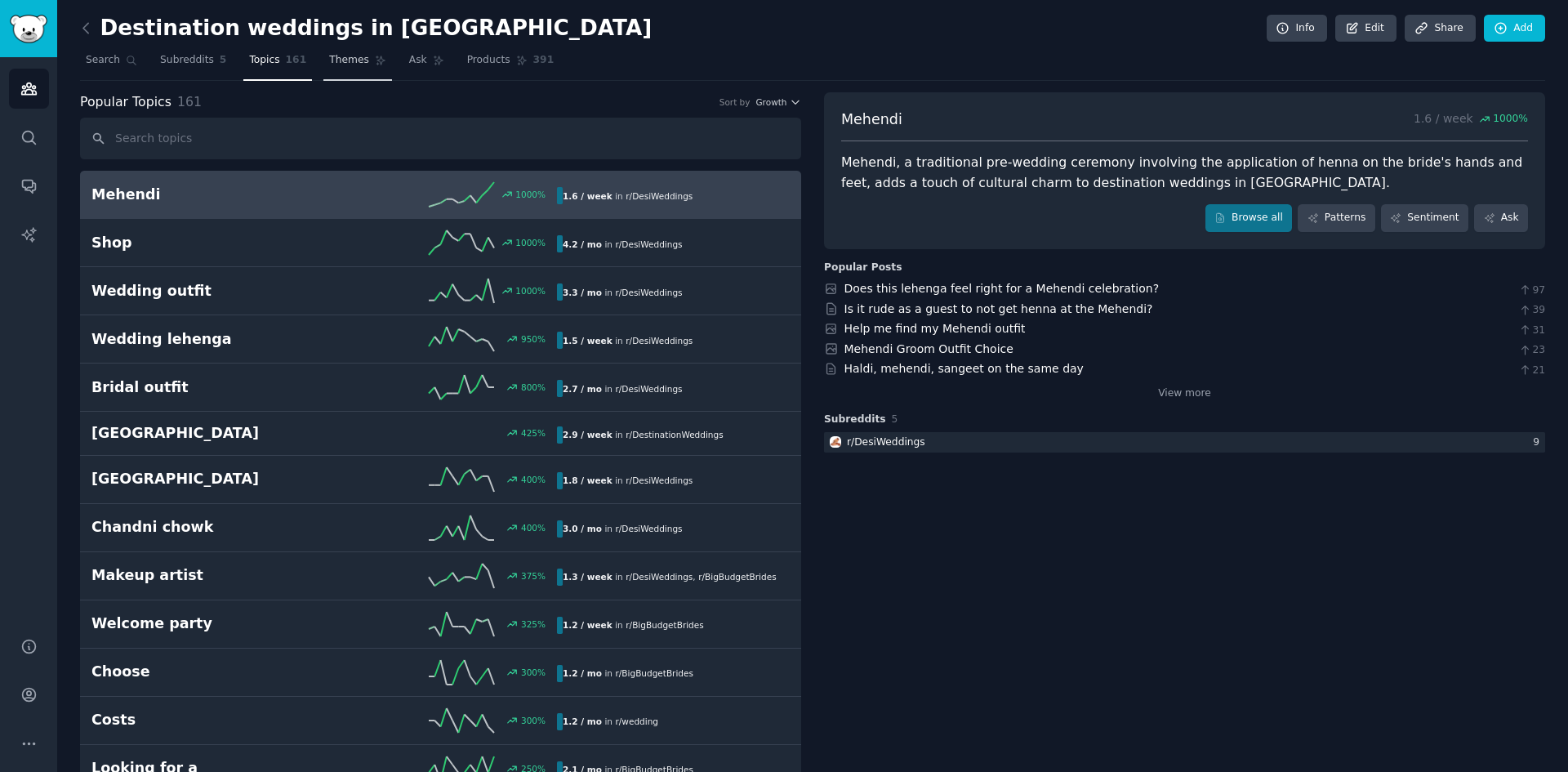
click at [329, 67] on span "Themes" at bounding box center [349, 60] width 40 height 15
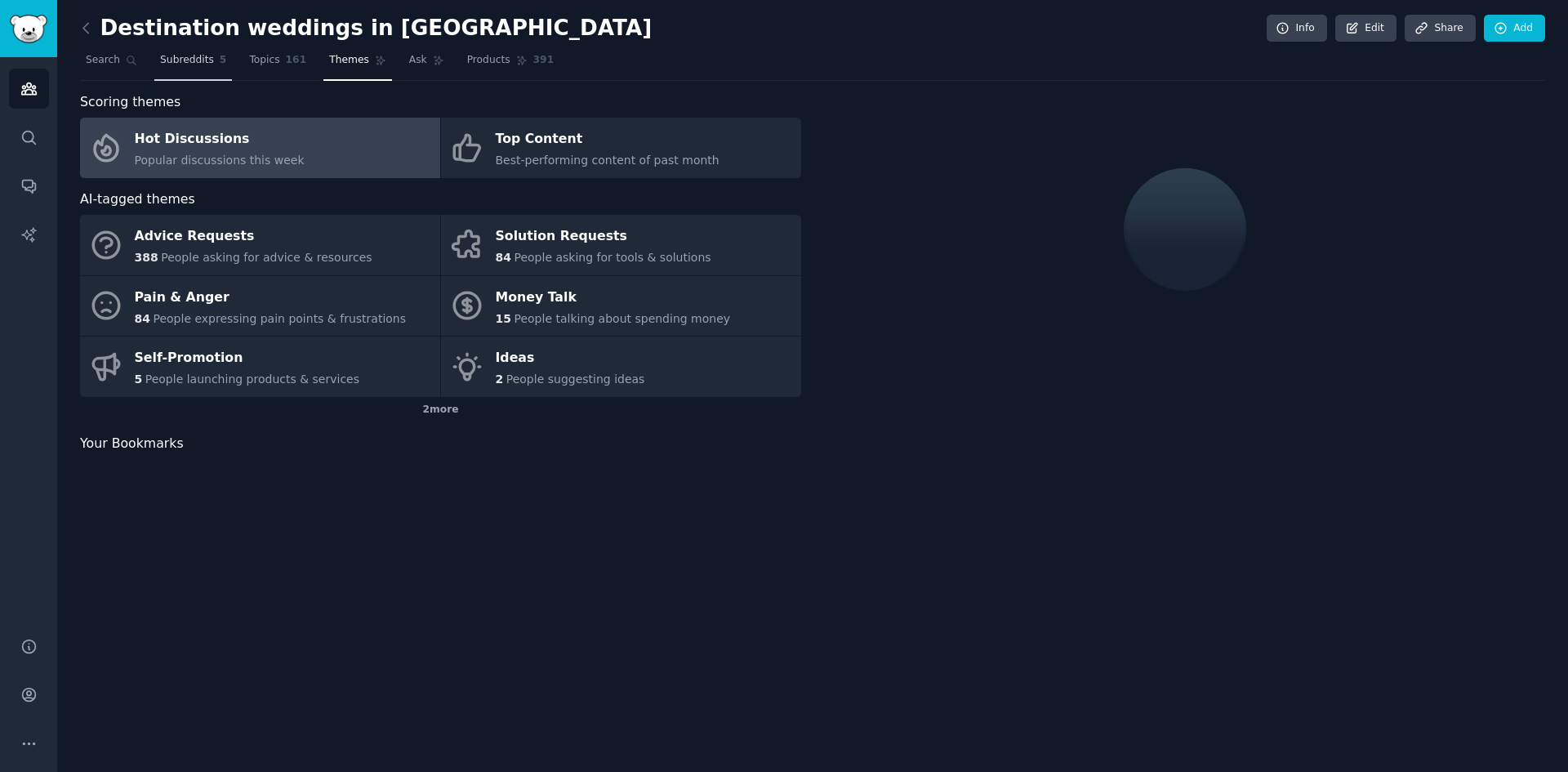
click at [188, 59] on span "Subreddits" at bounding box center [187, 60] width 54 height 15
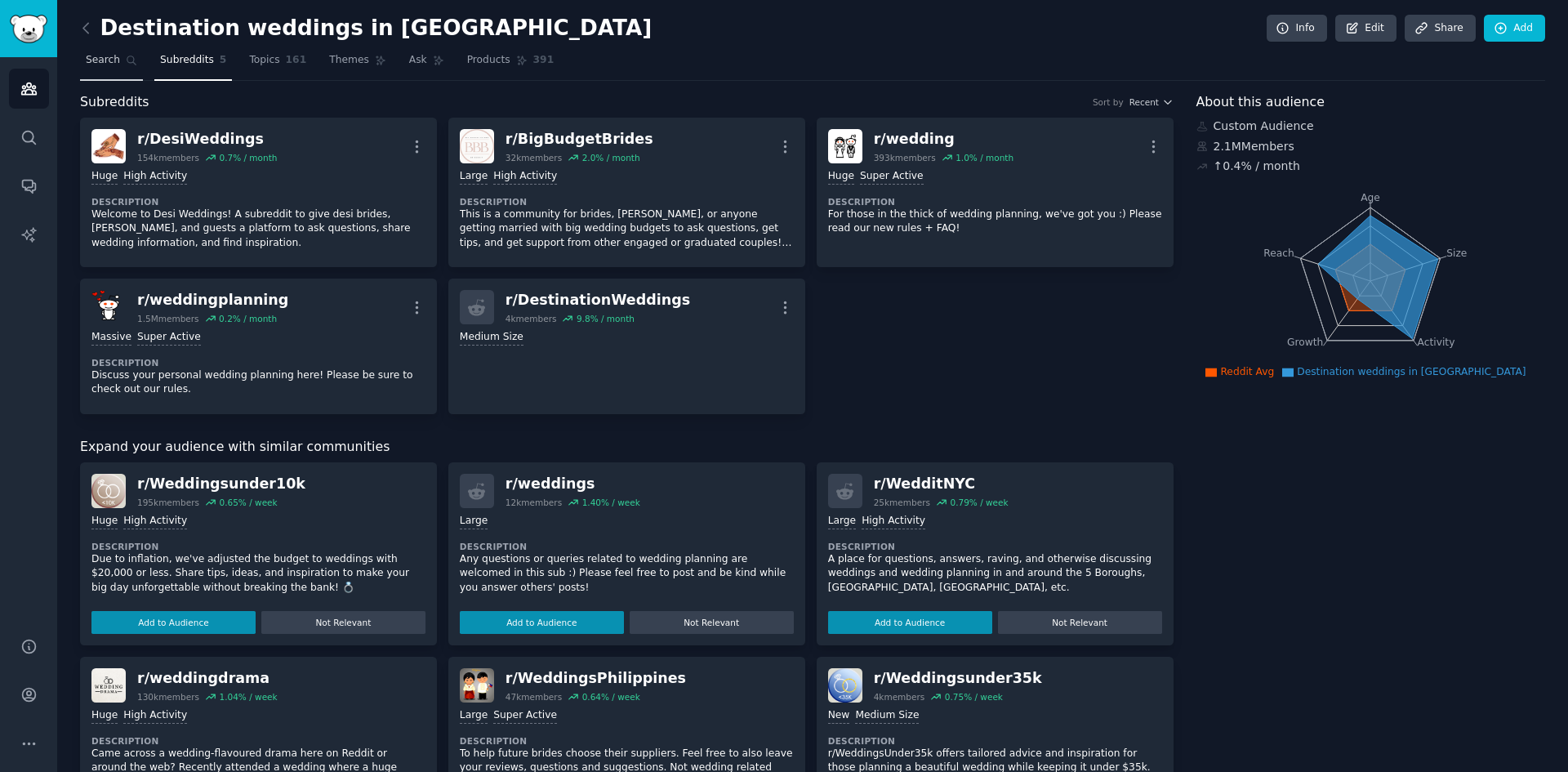
click at [112, 60] on span "Search" at bounding box center [102, 60] width 34 height 15
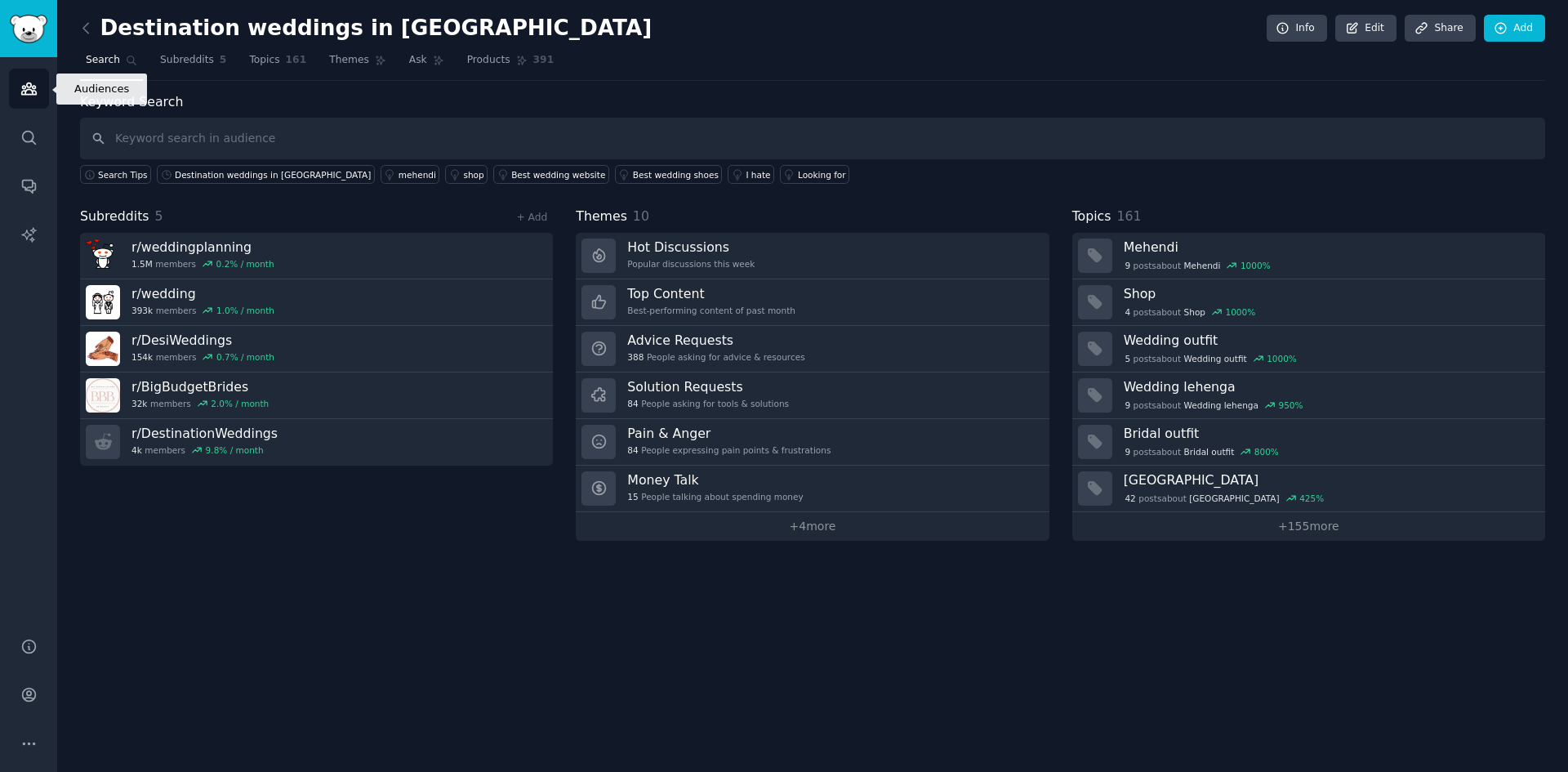
click at [25, 93] on icon "Sidebar" at bounding box center [28, 90] width 15 height 12
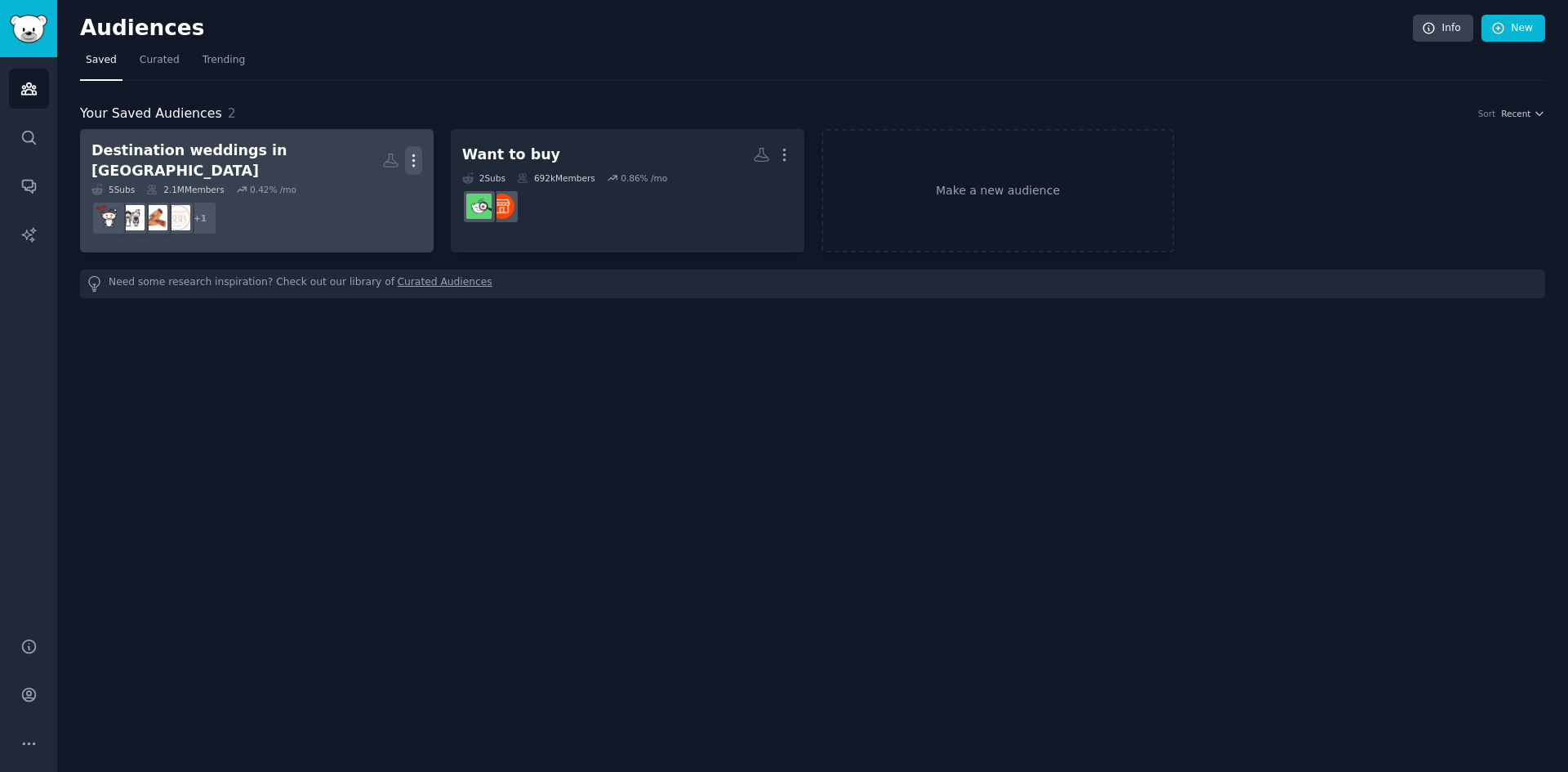
click at [414, 155] on icon "button" at bounding box center [414, 161] width 2 height 12
click at [296, 162] on h2 "Destination weddings in [GEOGRAPHIC_DATA] Custom Audience More View Delete" at bounding box center [256, 161] width 331 height 40
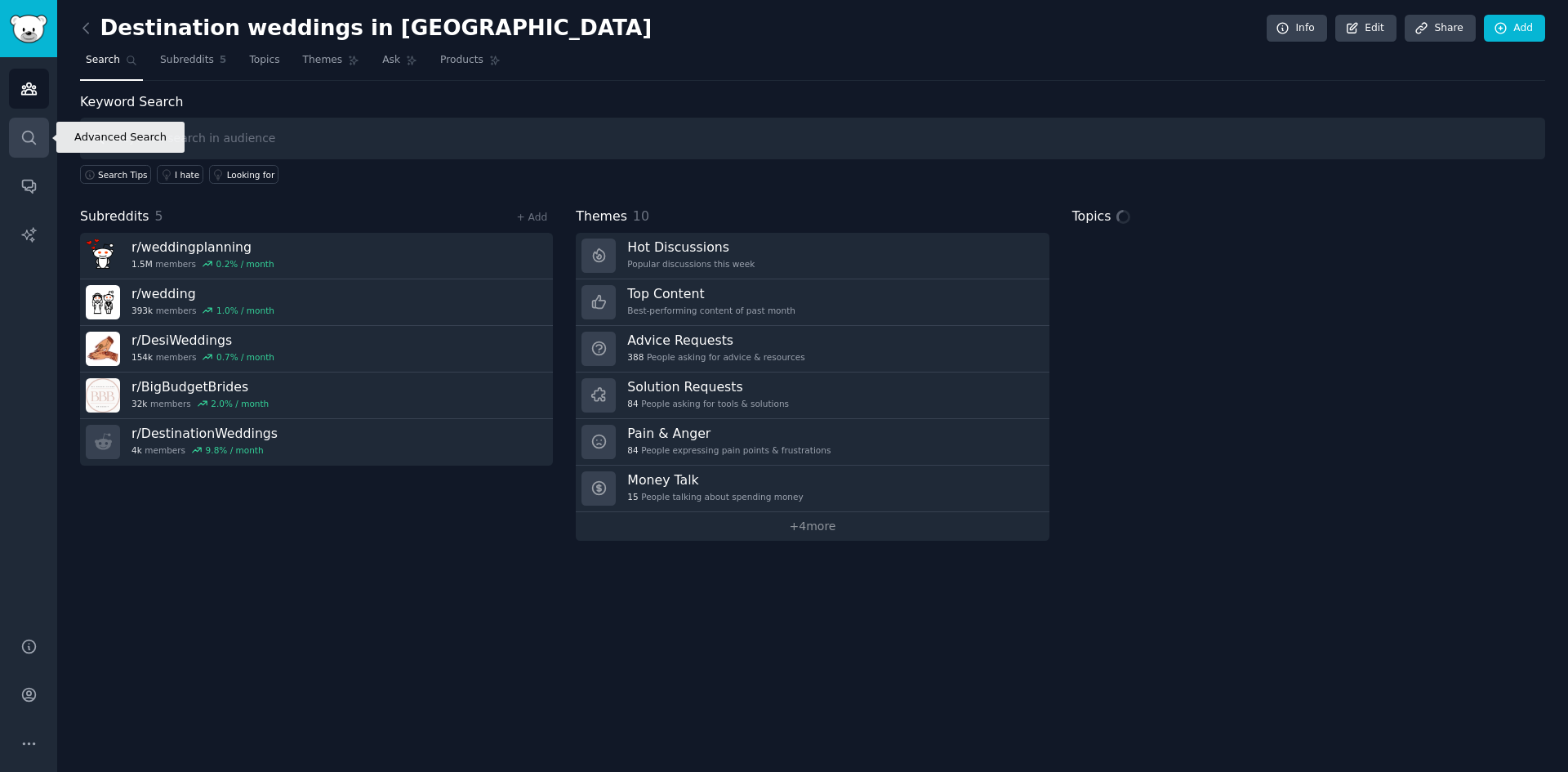
click at [29, 135] on icon "Sidebar" at bounding box center [28, 137] width 17 height 17
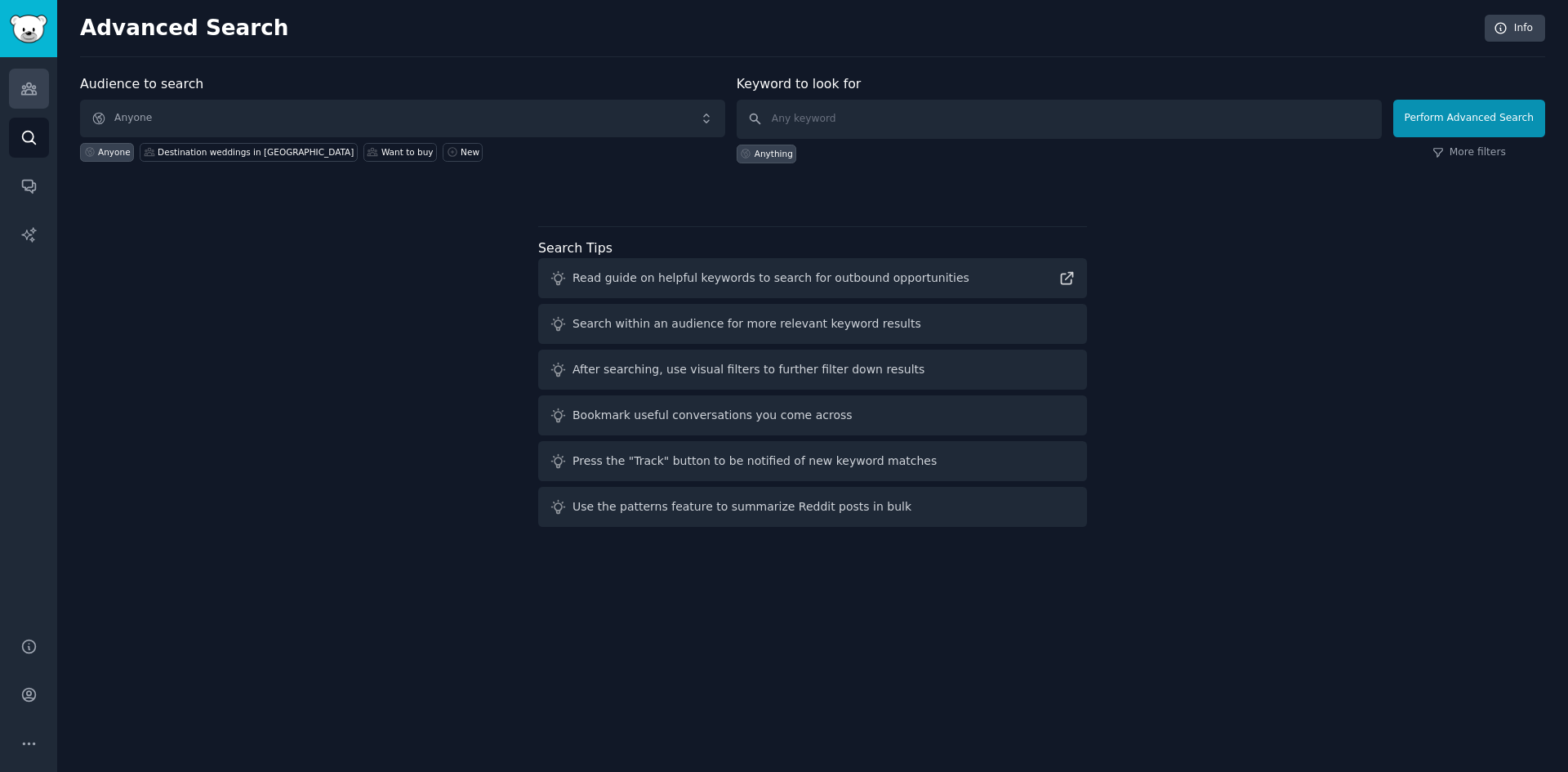
click at [32, 90] on icon "Sidebar" at bounding box center [28, 89] width 17 height 17
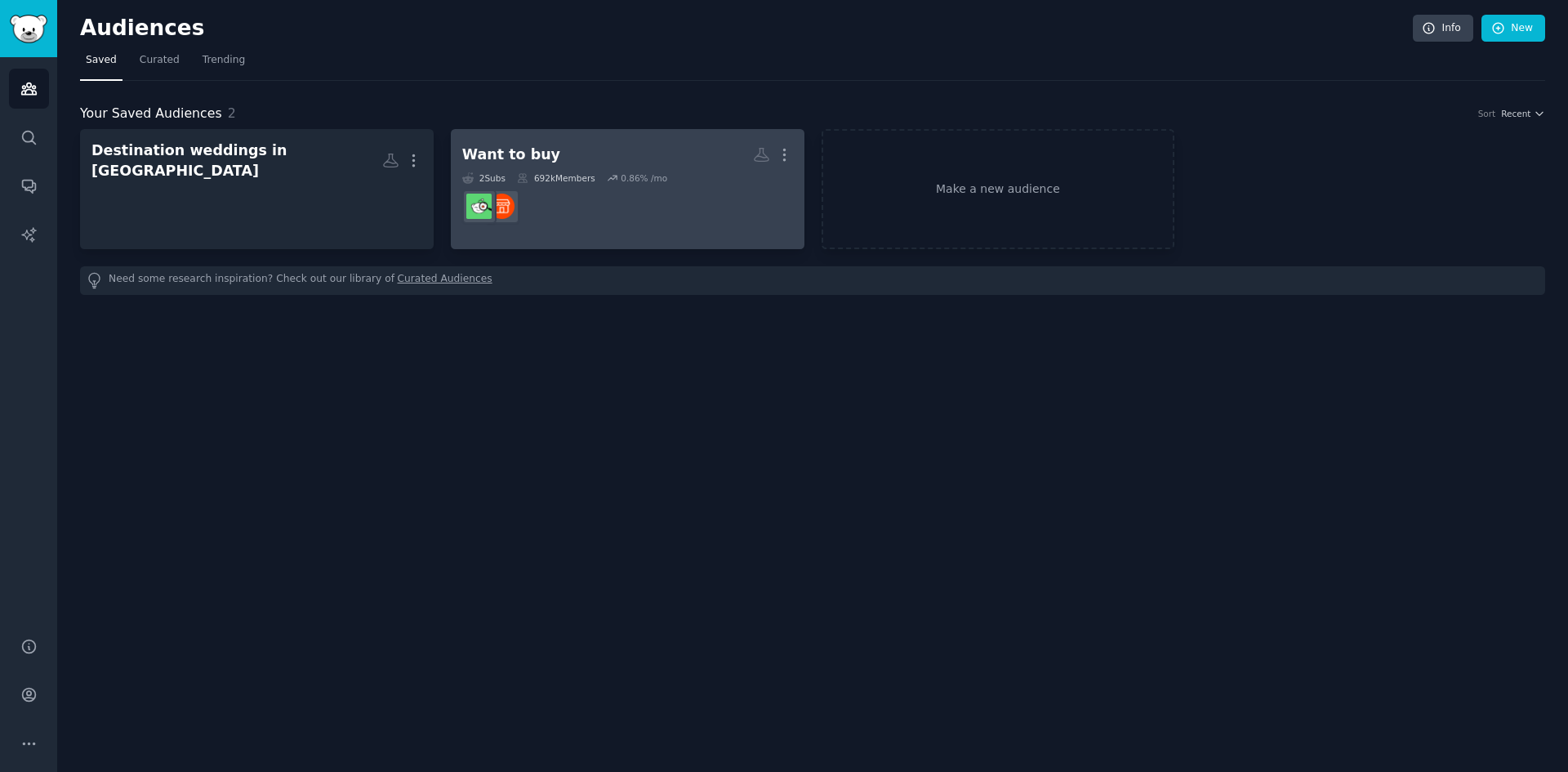
click at [607, 173] on icon at bounding box center [613, 178] width 12 height 12
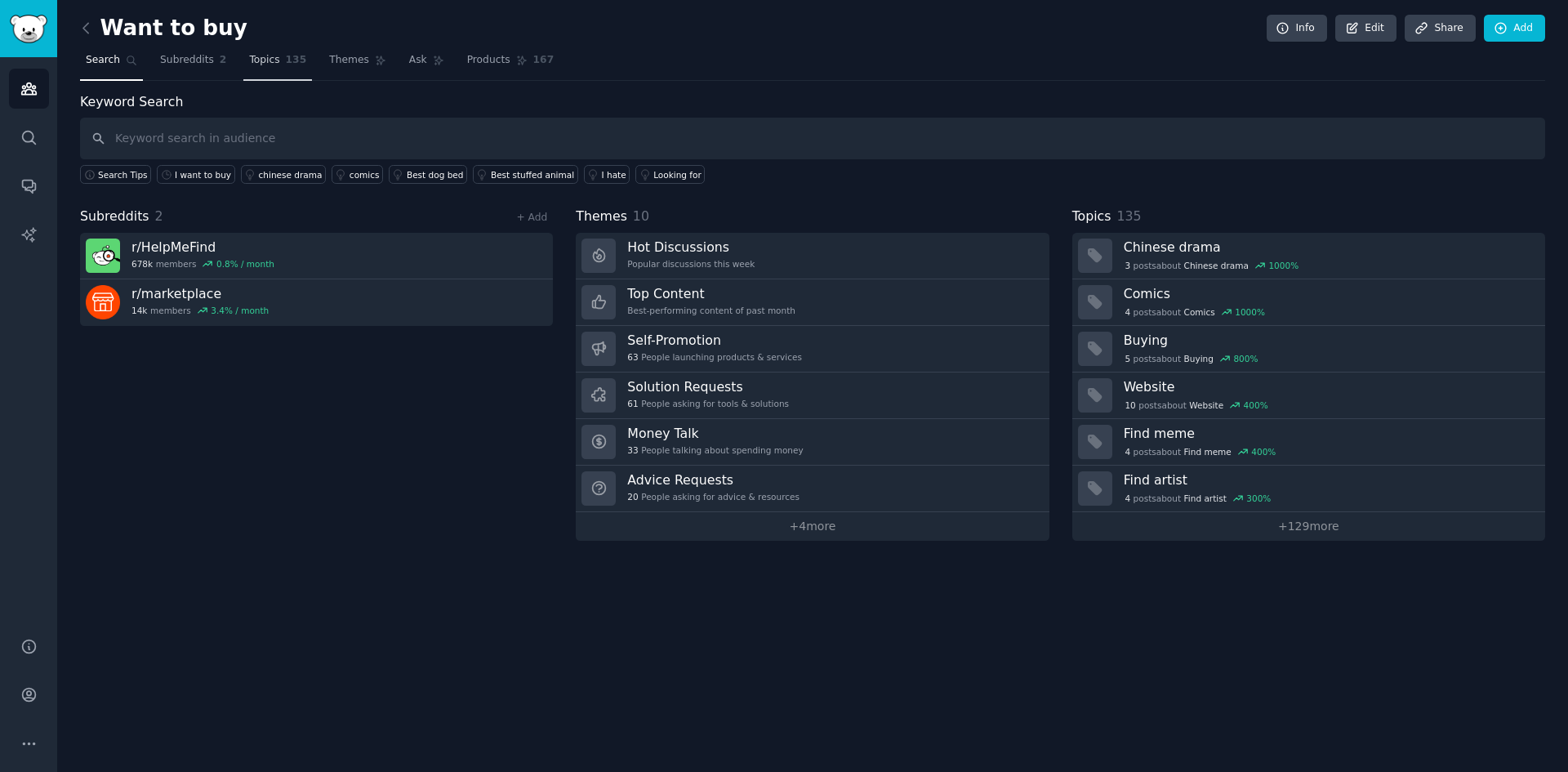
click at [250, 61] on span "Topics" at bounding box center [265, 60] width 30 height 15
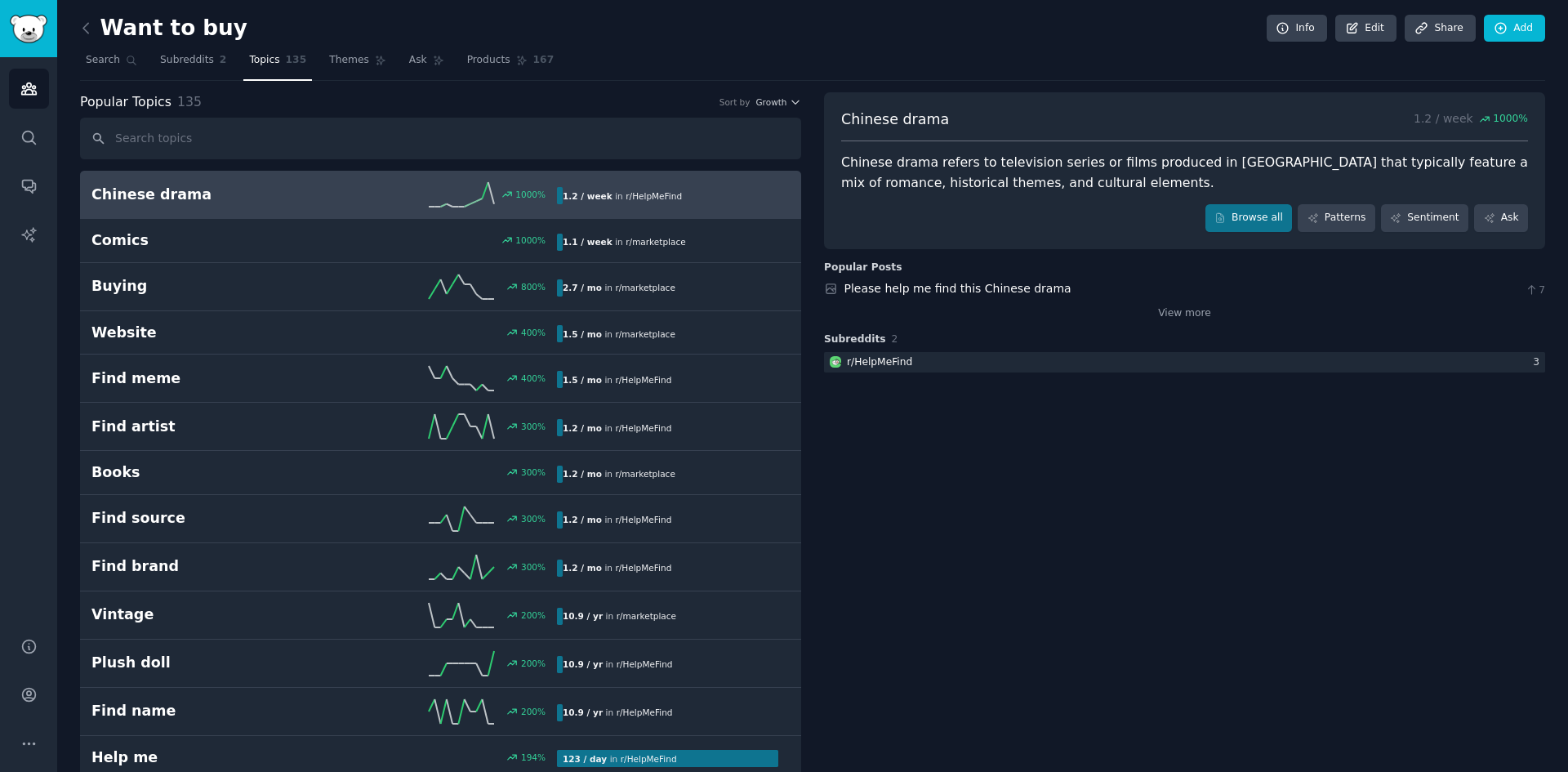
drag, startPoint x: 116, startPoint y: 29, endPoint x: 105, endPoint y: 29, distance: 11.0
click at [115, 29] on h2 "Want to buy" at bounding box center [164, 28] width 167 height 26
click at [88, 28] on icon at bounding box center [86, 28] width 17 height 17
